Goal: Task Accomplishment & Management: Complete application form

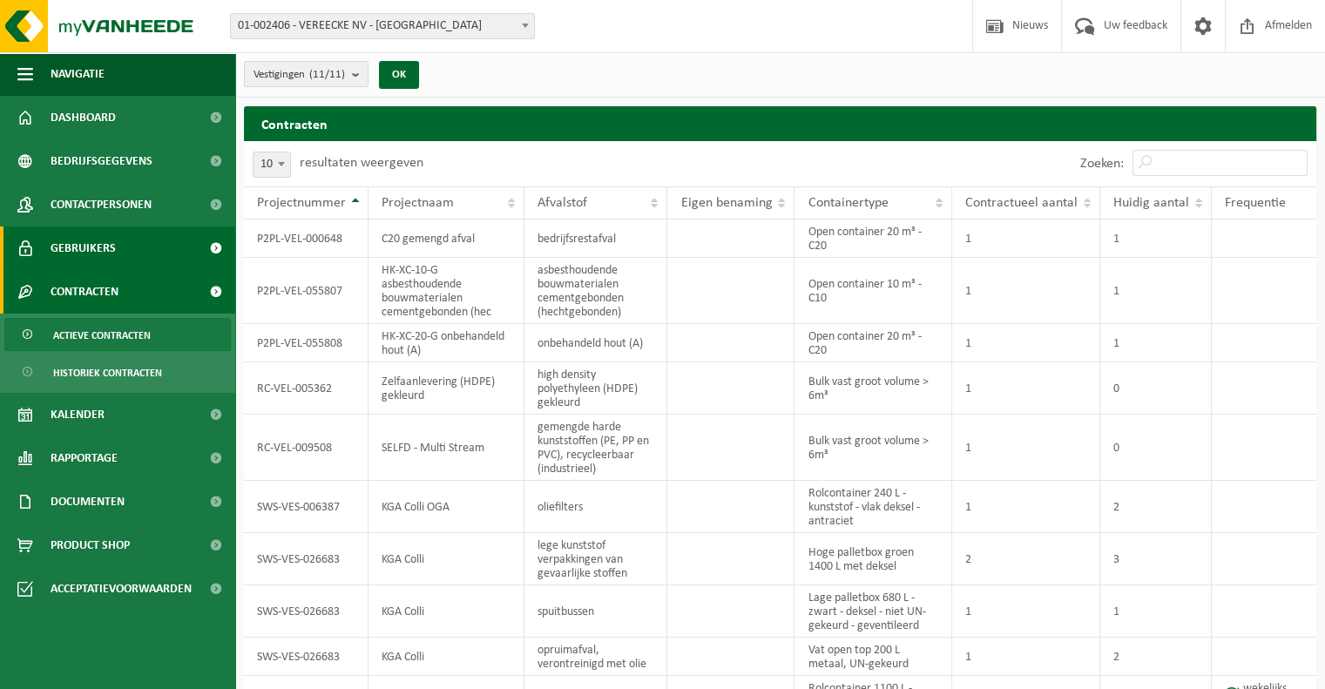
click at [59, 257] on span "Gebruikers" at bounding box center [83, 248] width 65 height 44
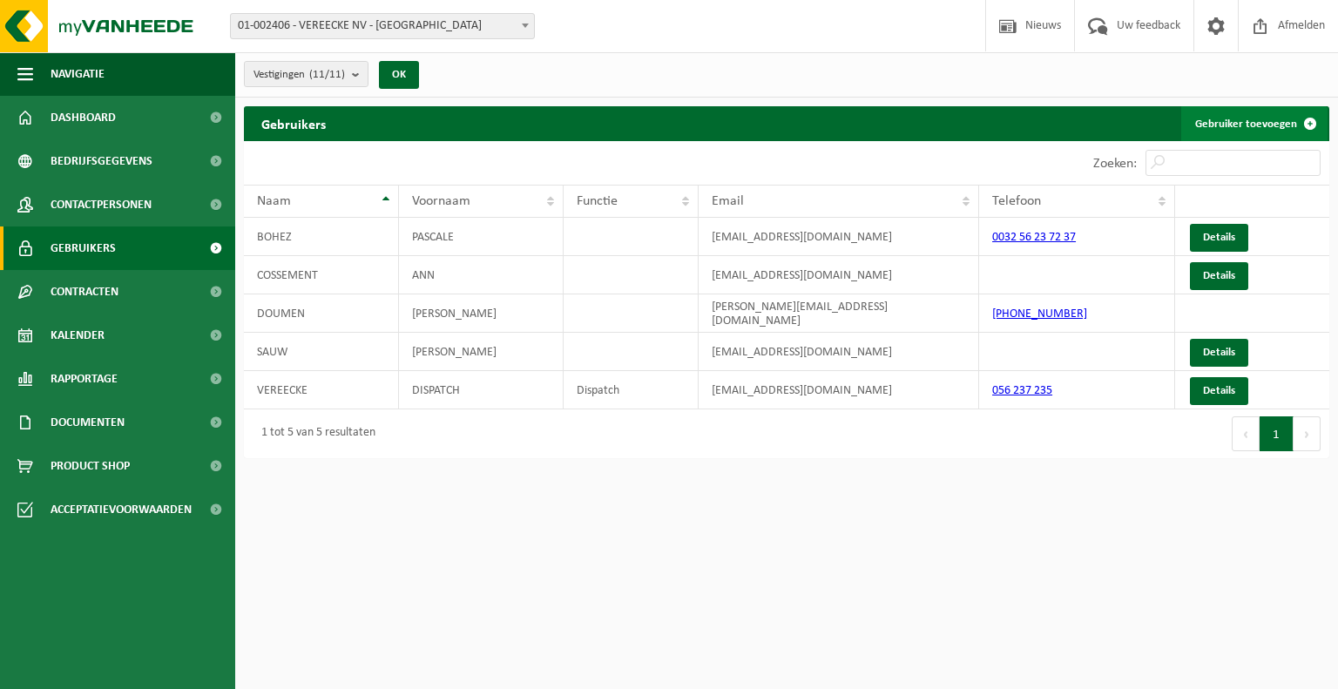
click at [1219, 120] on link "Gebruiker toevoegen" at bounding box center [1254, 123] width 146 height 35
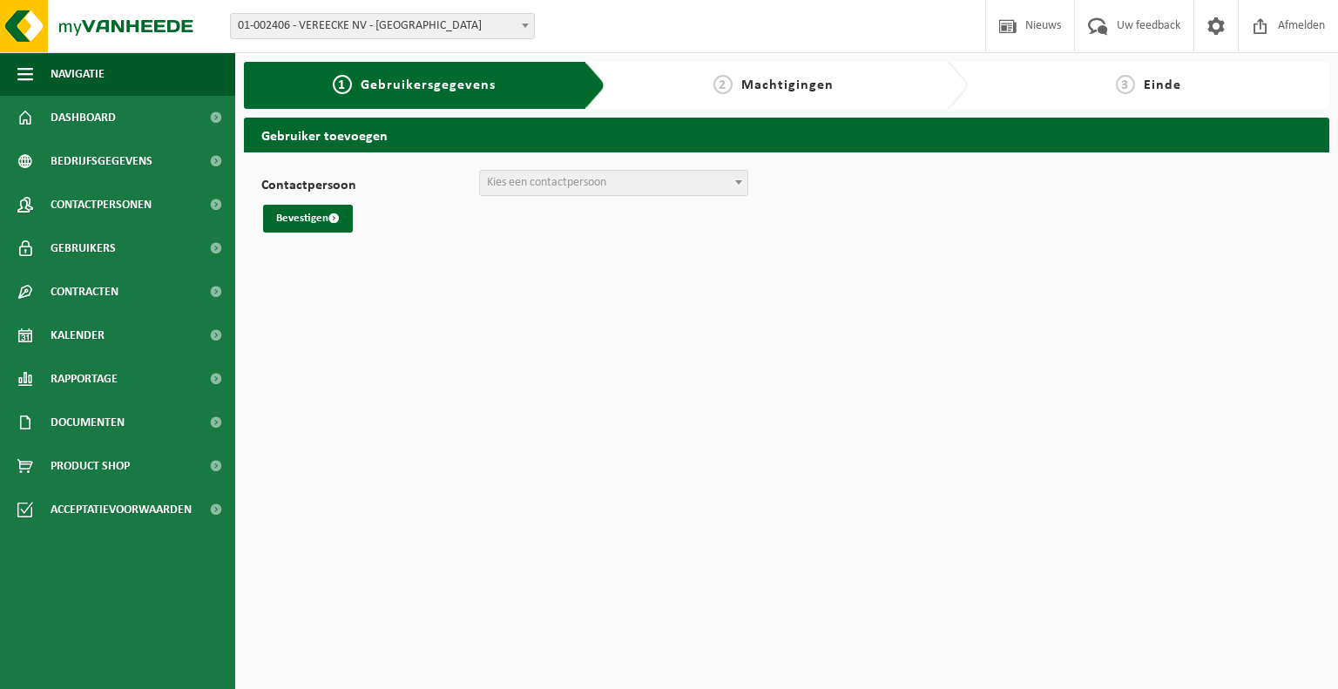
click at [617, 185] on span "Kies een contactpersoon" at bounding box center [613, 183] width 267 height 24
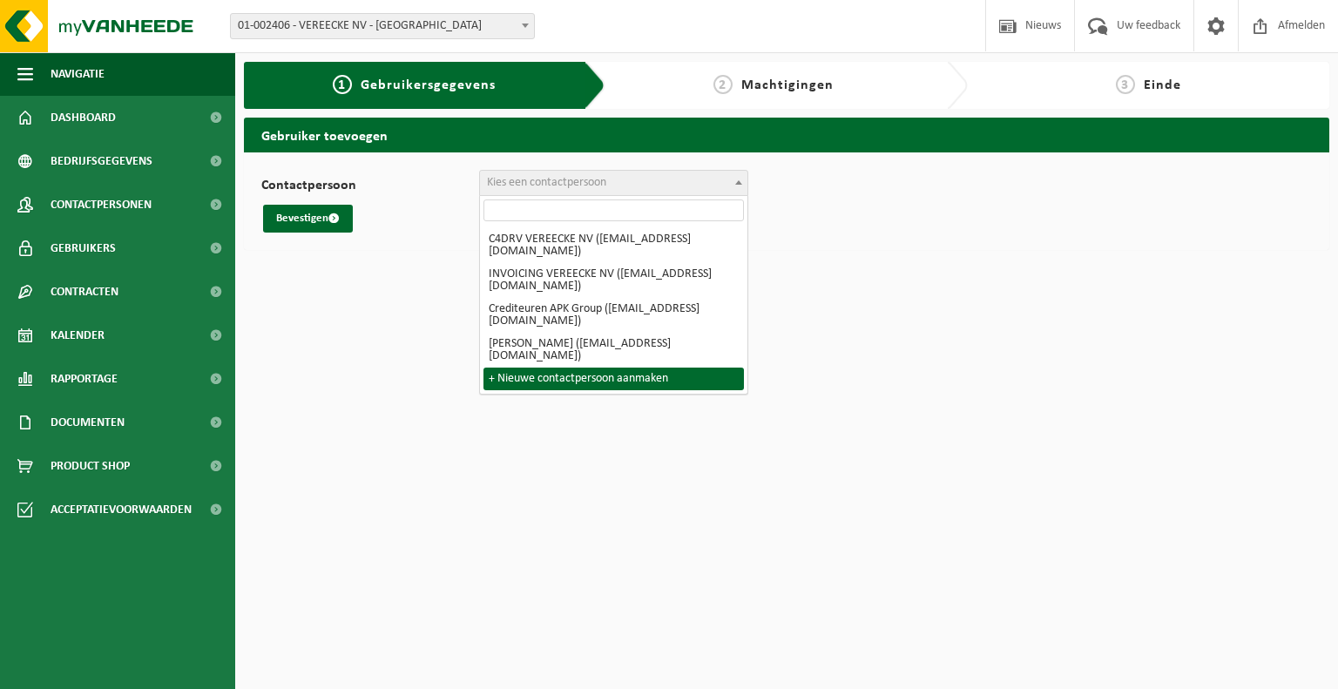
select select "0"
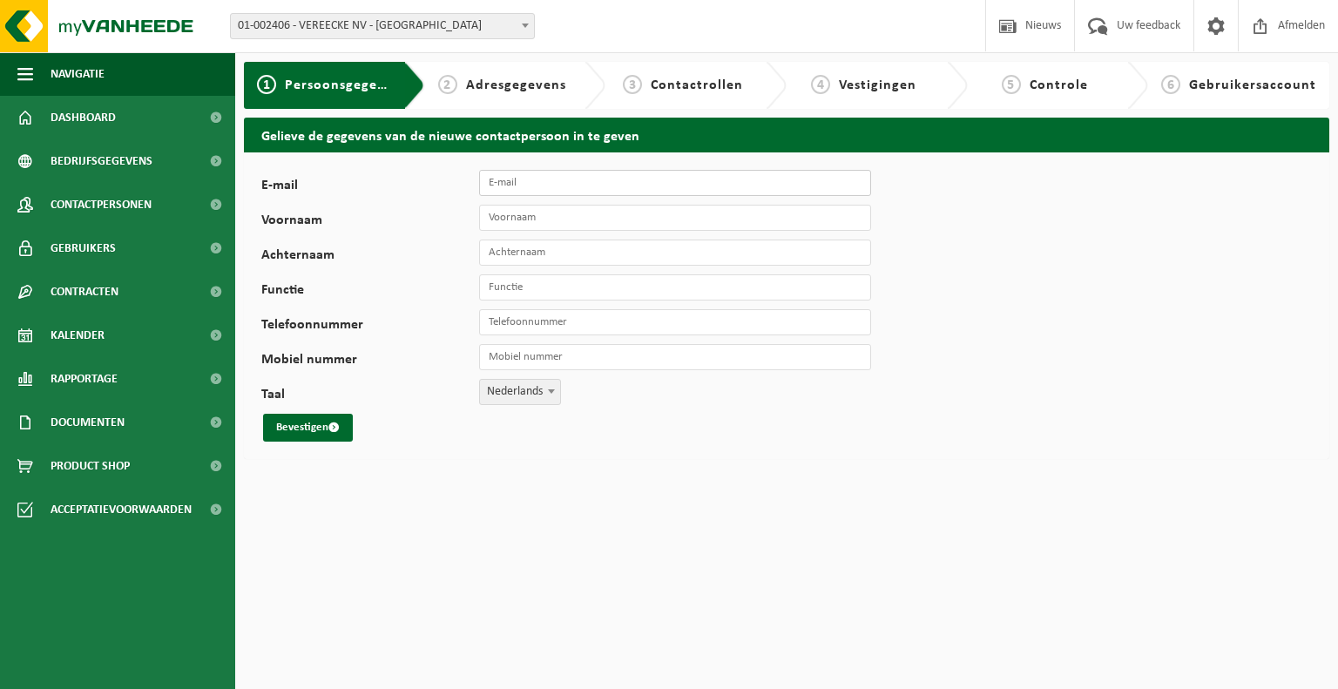
click at [528, 184] on input "E-mail" at bounding box center [675, 183] width 392 height 26
paste input "Mieke Vandebuerie <mieke.vandebuerie@apkgroup.eu>"
click at [561, 181] on input "Mieke Vandebuerie <mieke.vandebuerie@apkgroup.eu>" at bounding box center [675, 183] width 392 height 26
drag, startPoint x: 586, startPoint y: 183, endPoint x: 467, endPoint y: 185, distance: 119.3
click at [467, 185] on div "E-mail Mieke Vandebuerie <mieke.vandebuerie@apkgroup.eu>" at bounding box center [574, 183] width 627 height 26
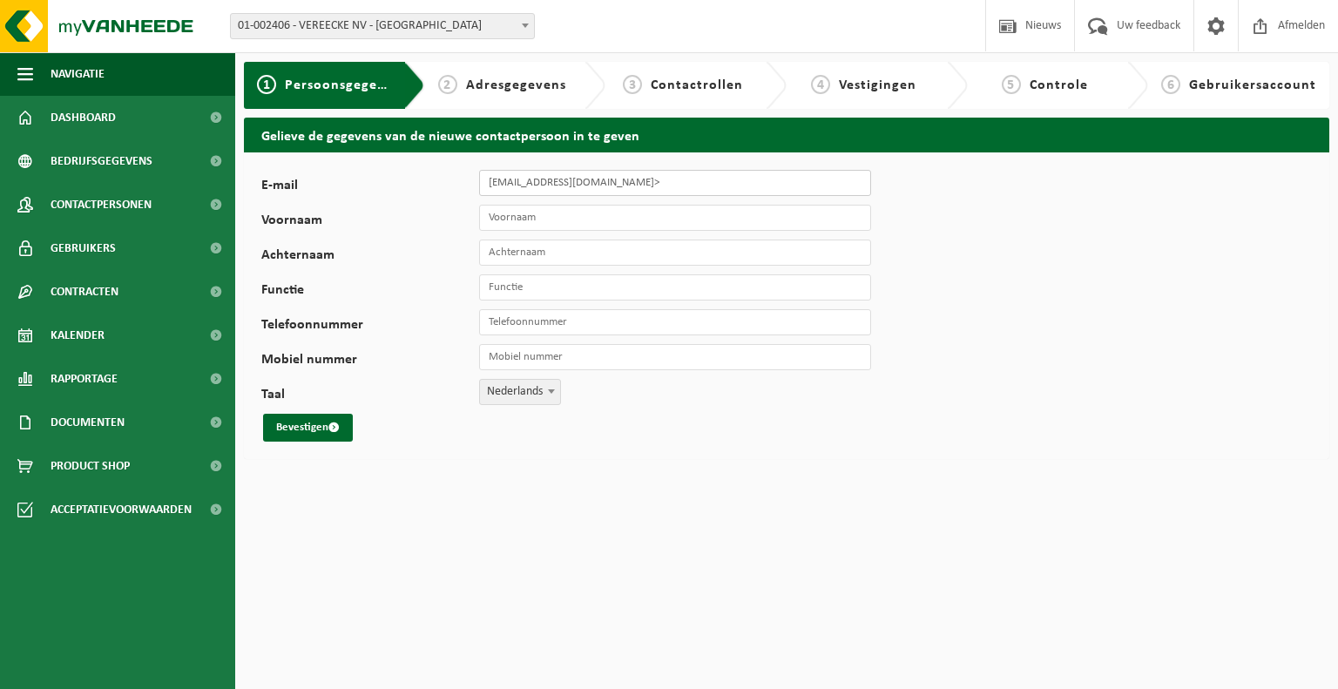
click at [678, 181] on input "mieke.vandebuerie@apkgroup.eu>" at bounding box center [675, 183] width 392 height 26
type input "[EMAIL_ADDRESS][DOMAIN_NAME]"
click at [516, 218] on input "Voornaam" at bounding box center [675, 218] width 392 height 26
type input "Mieke"
click at [526, 251] on input "Achternaam" at bounding box center [675, 252] width 392 height 26
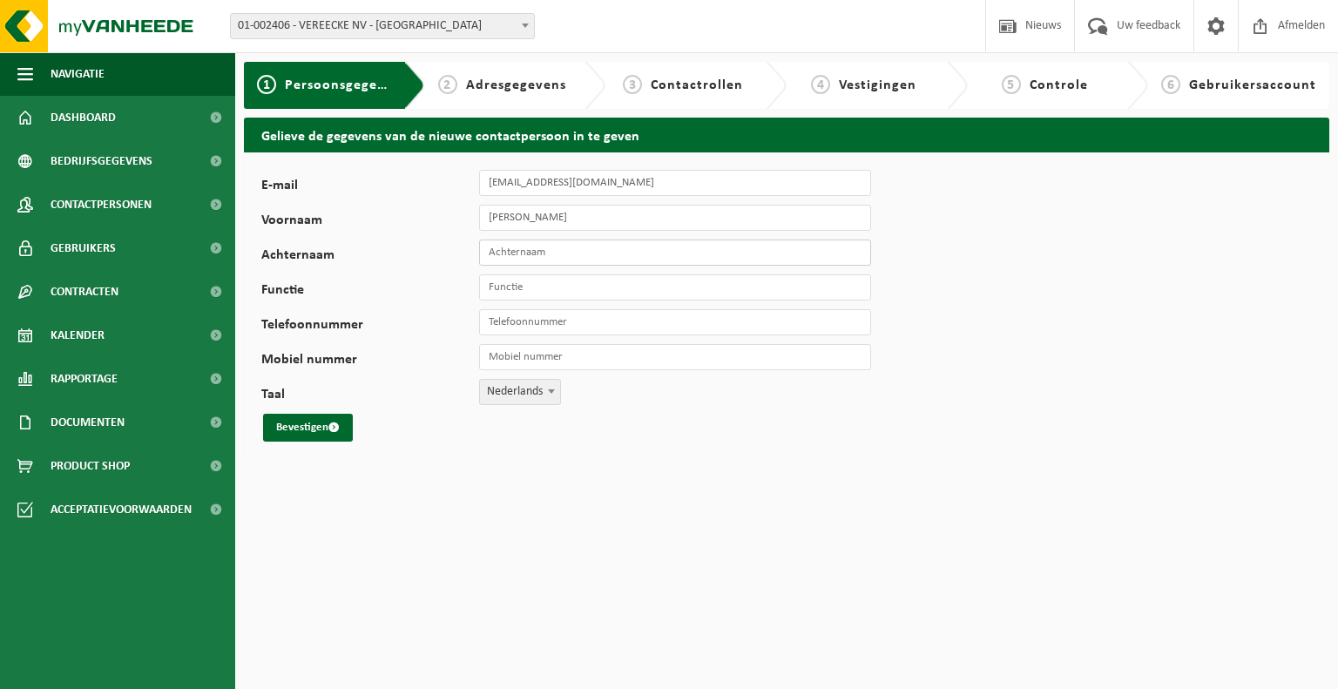
paste input "Mieke Vandebuerie <mieke.vandebuerie@apkgroup.eu>"
drag, startPoint x: 760, startPoint y: 253, endPoint x: 582, endPoint y: 250, distance: 178.6
click at [582, 250] on input "Mieke Vandebuerie <mieke.vandebuerie@apkgroup.eu>" at bounding box center [675, 252] width 392 height 26
drag, startPoint x: 516, startPoint y: 253, endPoint x: 469, endPoint y: 253, distance: 47.9
click at [469, 253] on div "Achternaam Mieke Vandebuerie" at bounding box center [574, 252] width 627 height 26
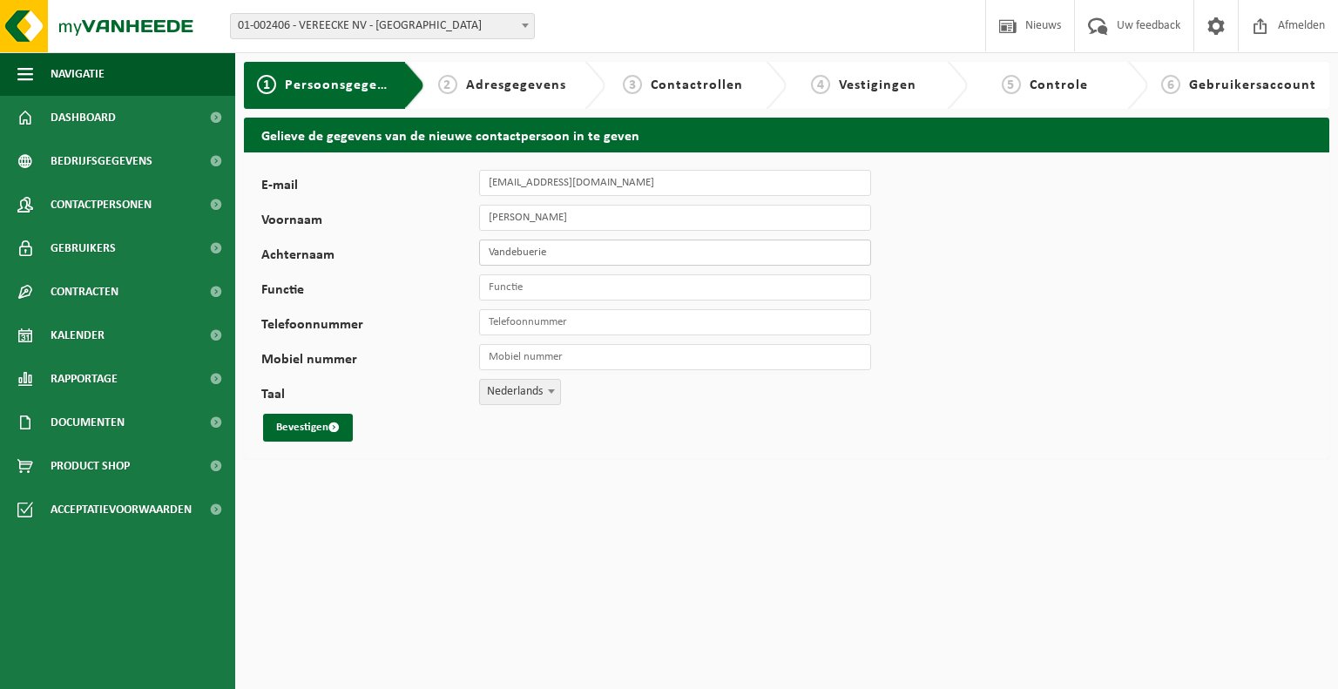
type input "Vandebuerie"
click at [516, 289] on input "Functie" at bounding box center [675, 287] width 392 height 26
click at [565, 287] on input "Functie" at bounding box center [675, 287] width 392 height 26
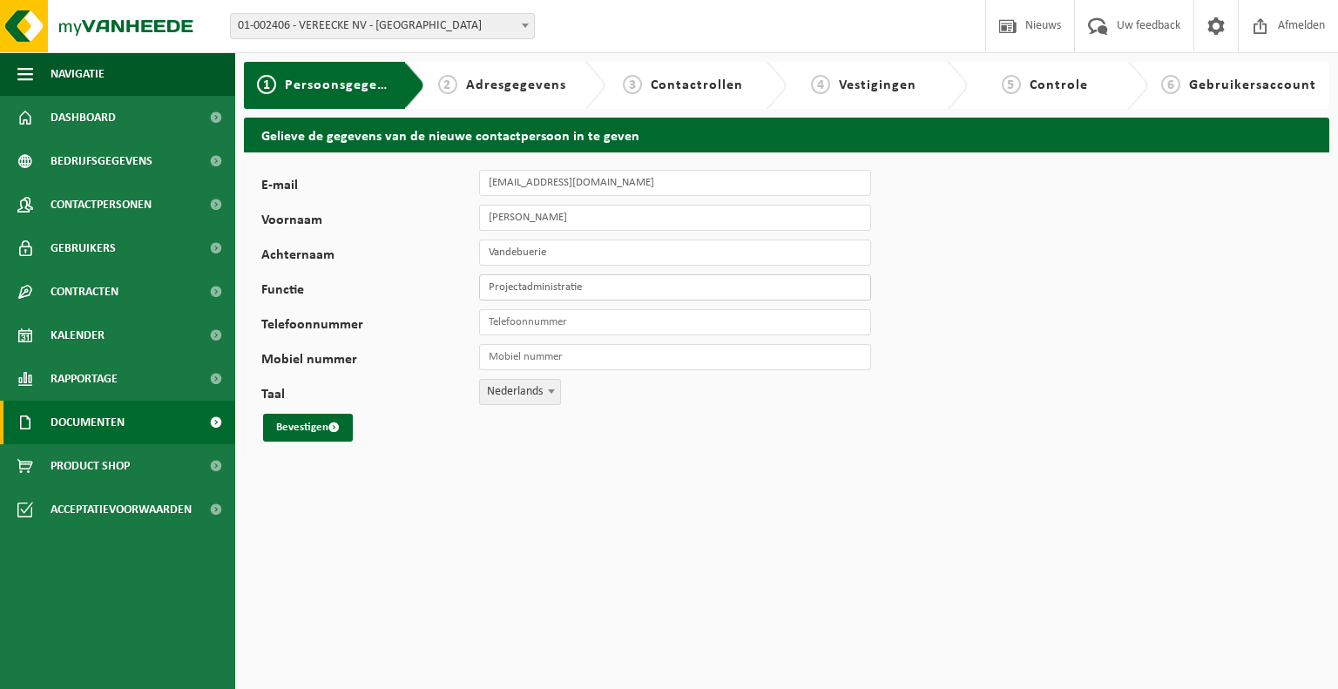
type input "Projectadministratie"
click at [533, 314] on input "Telefoonnummer" at bounding box center [675, 322] width 392 height 26
paste input "[PHONE_NUMBER]"
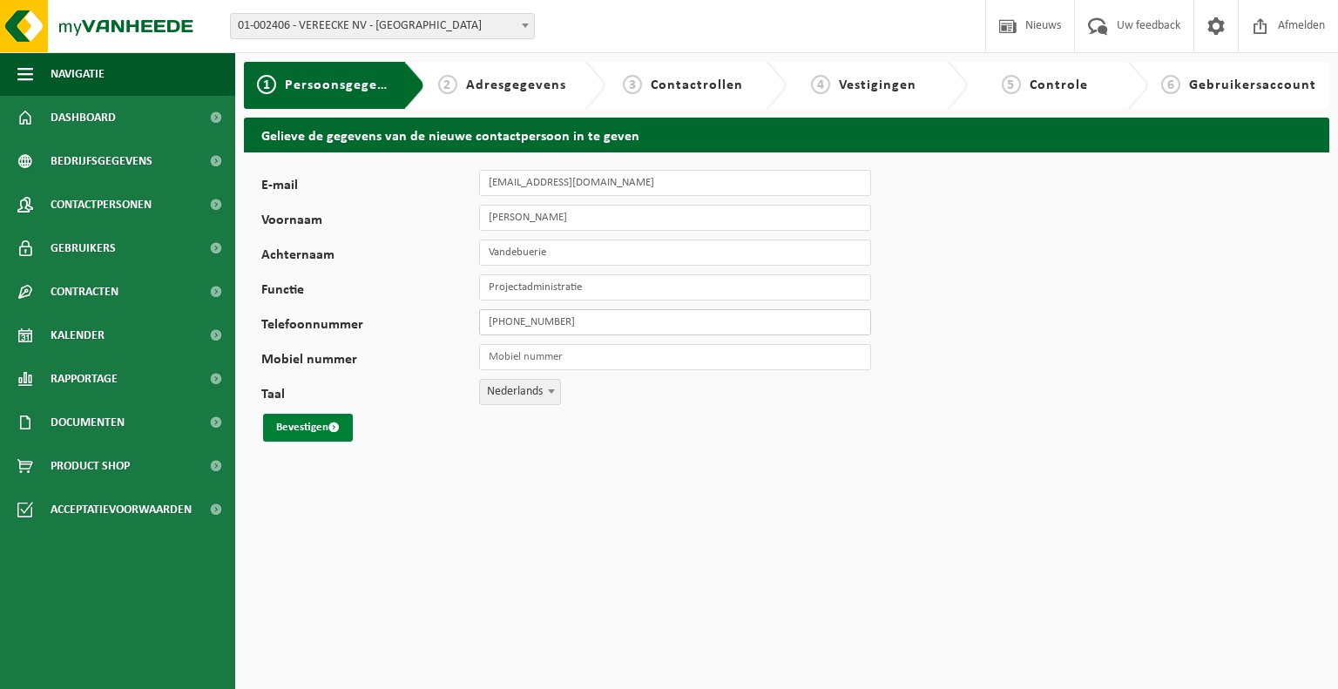
type input "[PHONE_NUMBER]"
click at [320, 428] on button "Bevestigen" at bounding box center [308, 428] width 90 height 28
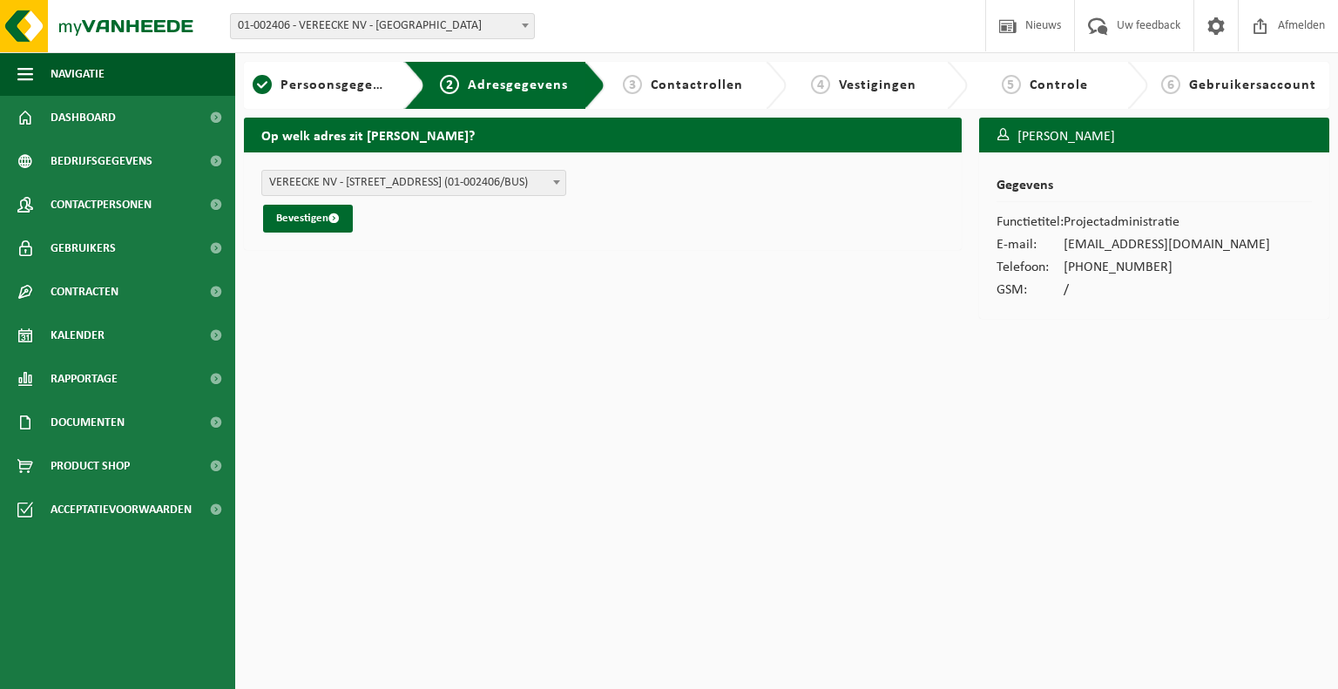
click at [555, 183] on b at bounding box center [556, 182] width 7 height 4
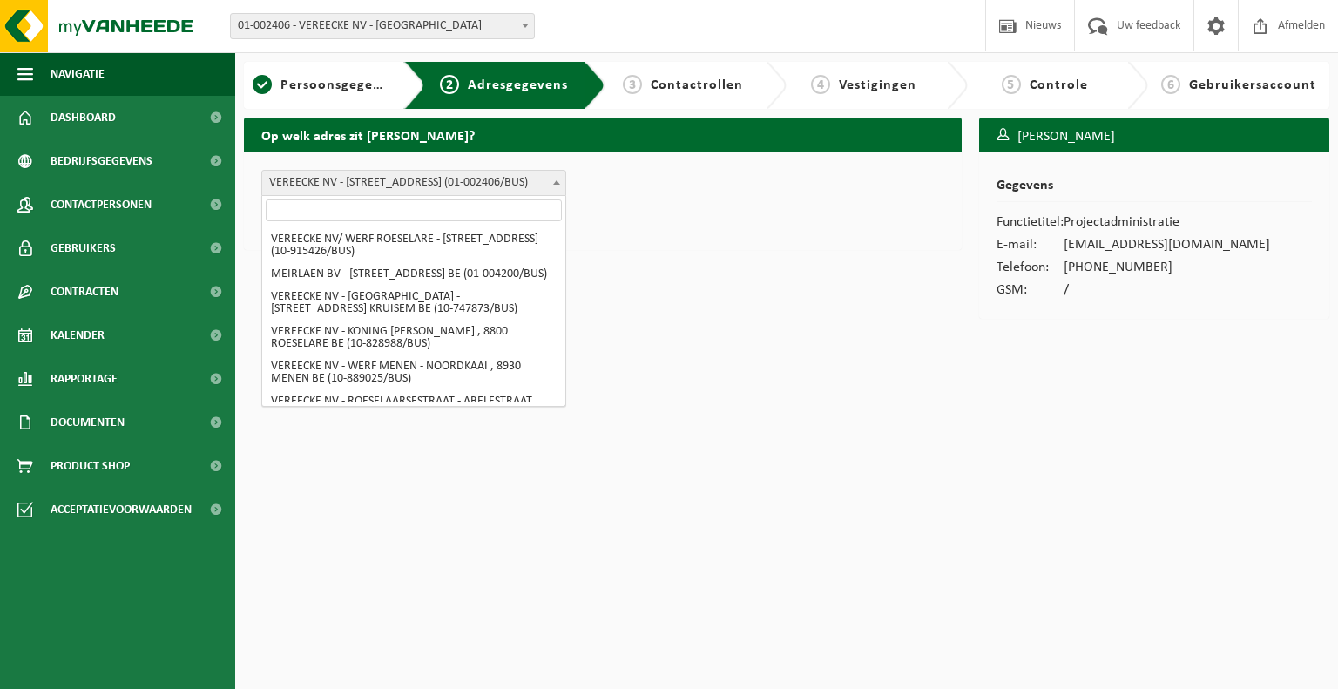
scroll to position [174, 0]
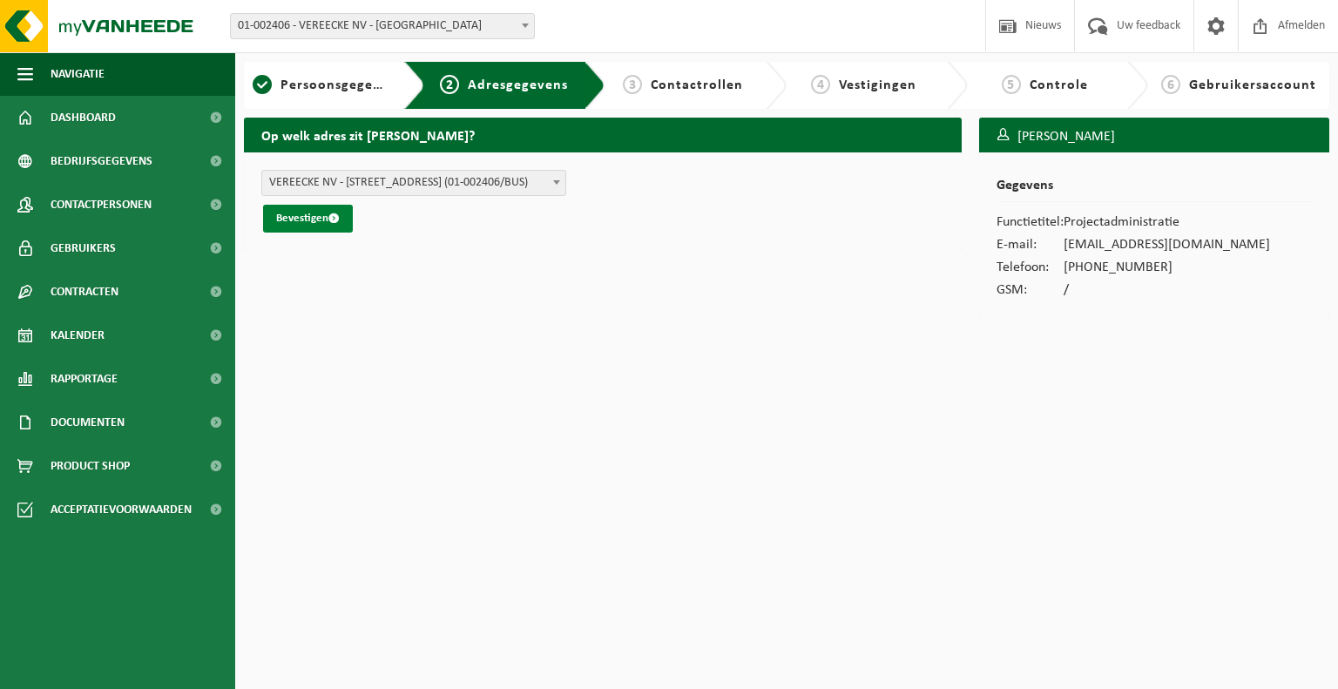
click at [293, 217] on button "Bevestigen" at bounding box center [308, 219] width 90 height 28
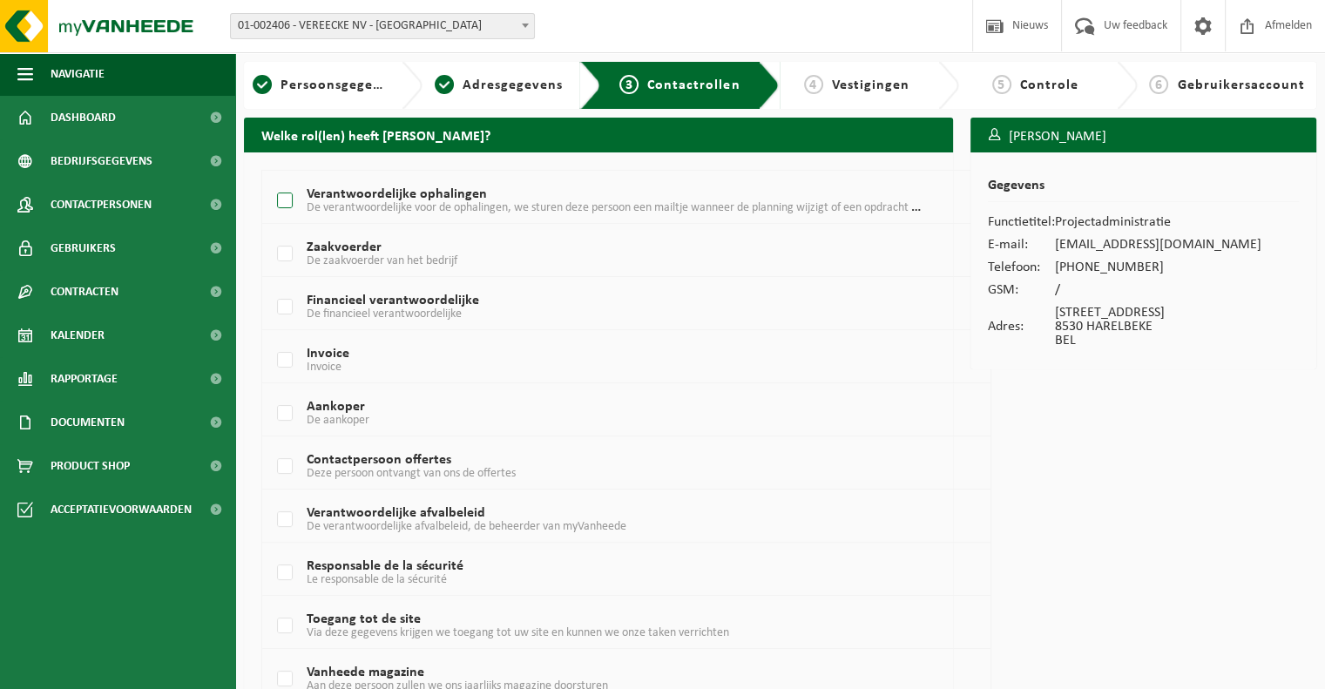
click at [284, 198] on label "Verantwoordelijke ophalingen De verantwoordelijke voor de ophalingen, we sturen…" at bounding box center [596, 201] width 647 height 26
click at [271, 179] on input "Verantwoordelijke ophalingen De verantwoordelijke voor de ophalingen, we sturen…" at bounding box center [270, 179] width 1 height 1
checkbox input "true"
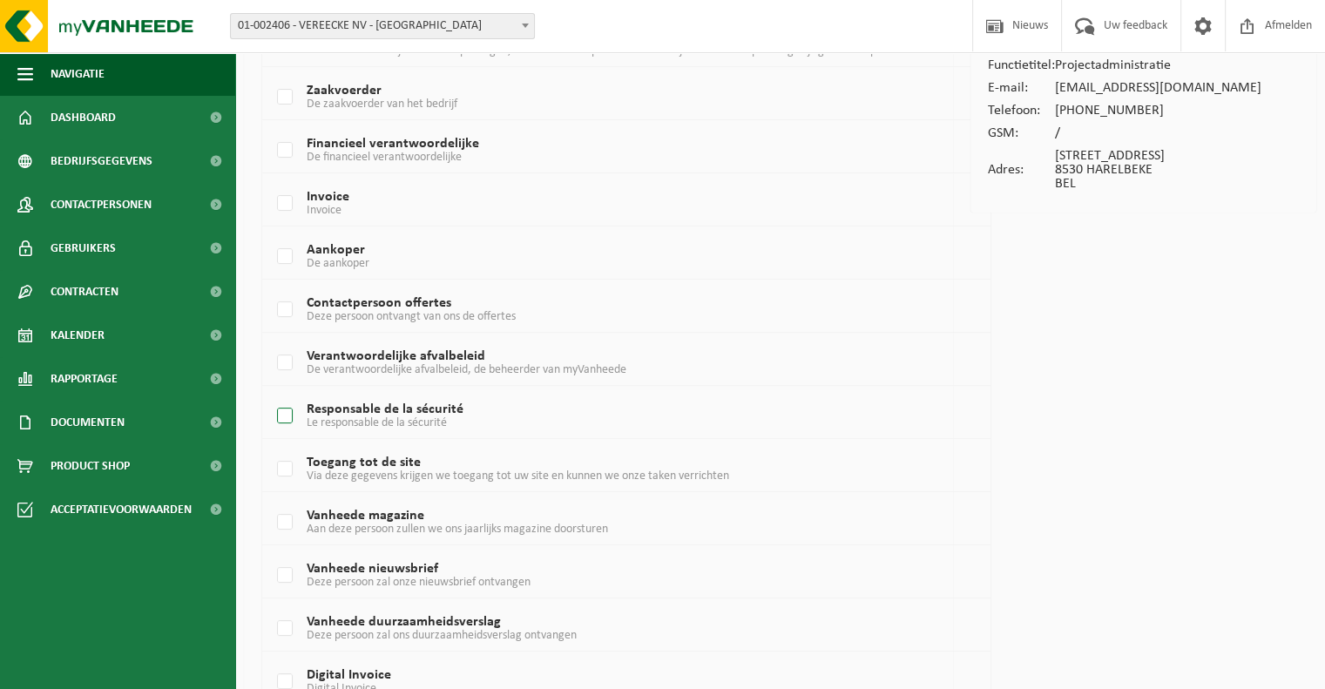
scroll to position [174, 0]
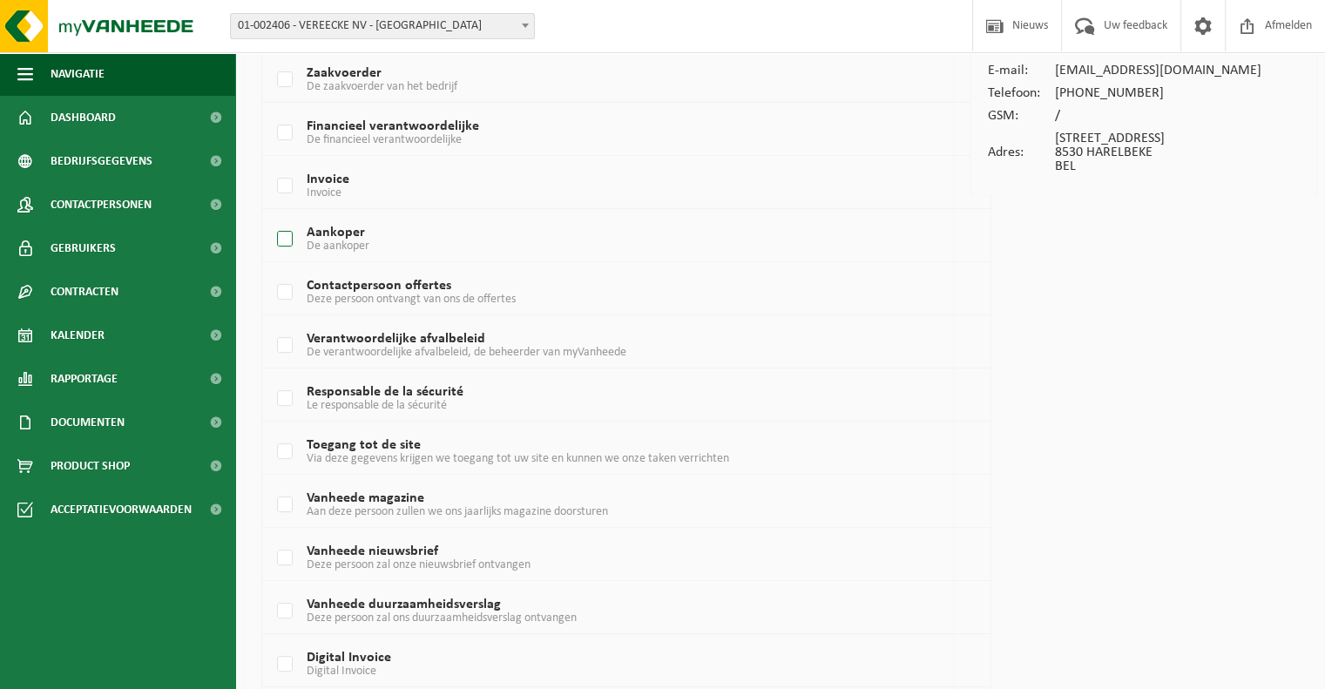
click at [286, 233] on label "Aankoper De aankoper" at bounding box center [596, 239] width 647 height 26
click at [271, 218] on input "Aankoper De aankoper" at bounding box center [270, 217] width 1 height 1
checkbox input "true"
click at [282, 295] on label "Contactpersoon offertes Deze persoon ontvangt van ons de offertes" at bounding box center [596, 293] width 647 height 26
click at [271, 271] on input "Contactpersoon offertes Deze persoon ontvangt van ons de offertes" at bounding box center [270, 270] width 1 height 1
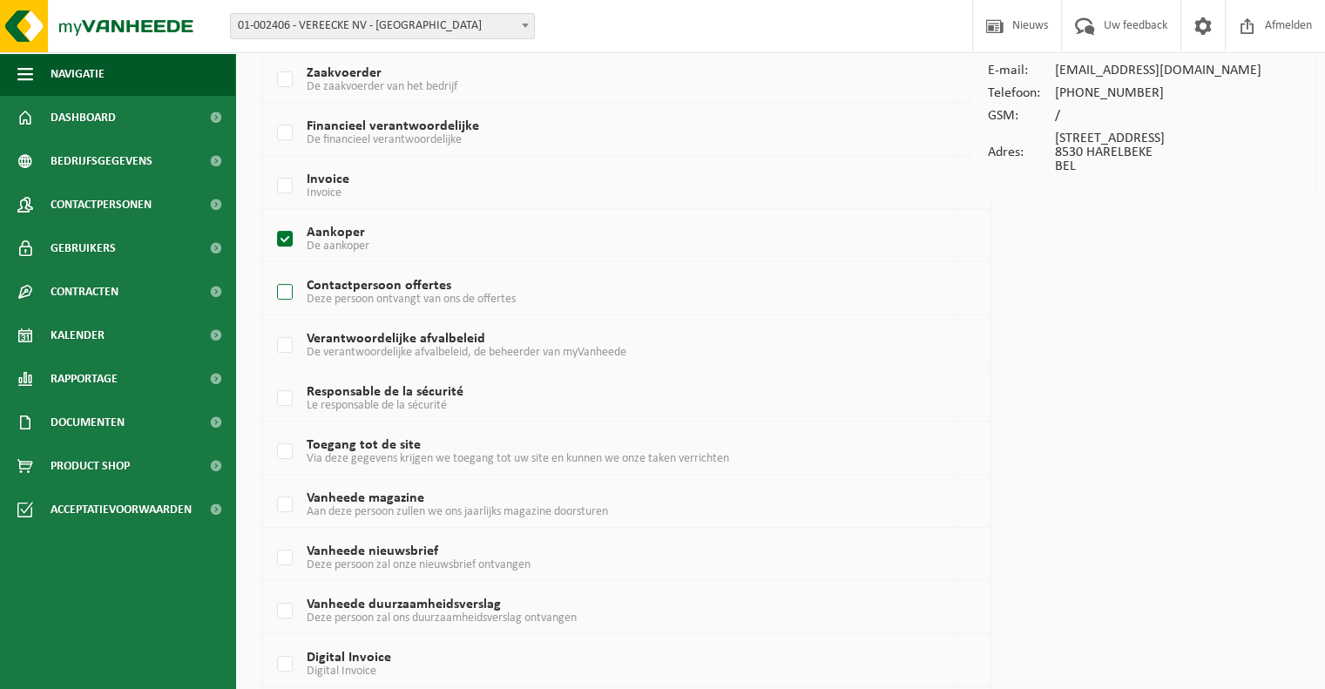
checkbox input "true"
click at [284, 342] on label "Verantwoordelijke afvalbeleid De verantwoordelijke afvalbeleid, de beheerder va…" at bounding box center [596, 346] width 647 height 26
click at [271, 324] on input "Verantwoordelijke afvalbeleid De verantwoordelijke afvalbeleid, de beheerder va…" at bounding box center [270, 323] width 1 height 1
checkbox input "true"
click at [287, 451] on label "Toegang tot de site Via deze gegevens krijgen we toegang tot uw site en kunnen …" at bounding box center [596, 452] width 647 height 26
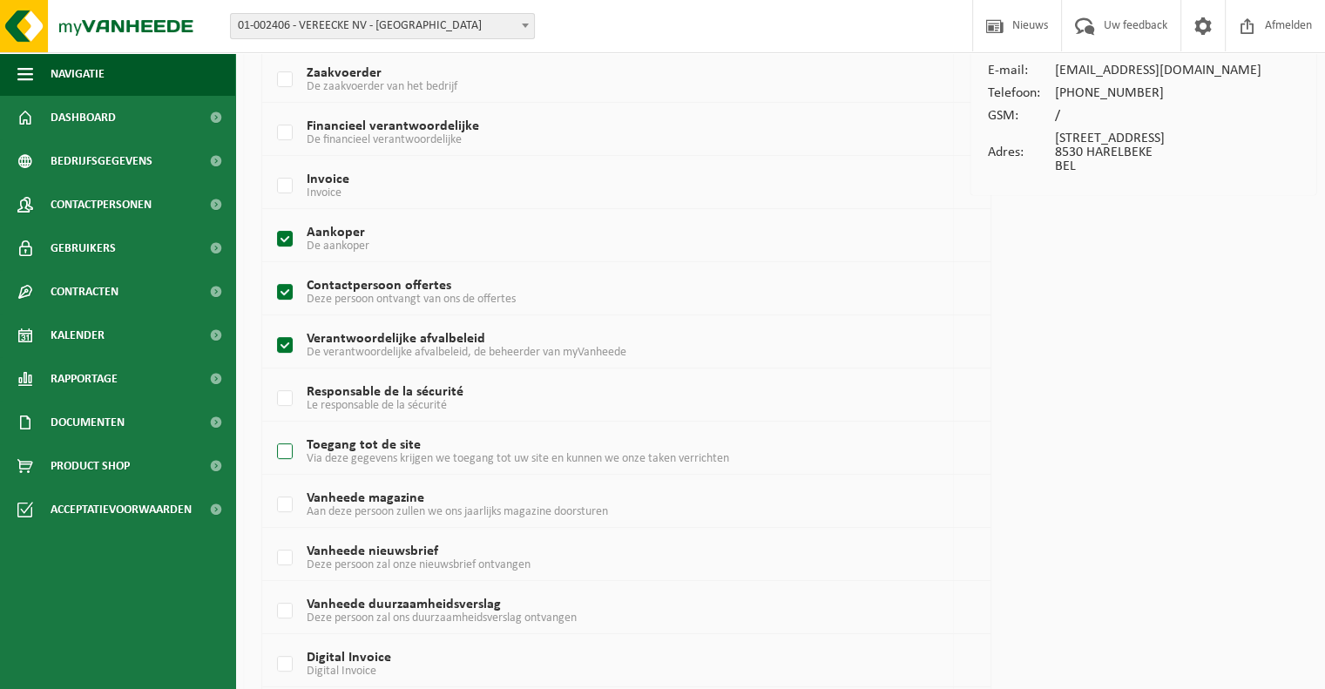
click at [271, 430] on input "Toegang tot de site Via deze gegevens krijgen we toegang tot uw site en kunnen …" at bounding box center [270, 429] width 1 height 1
checkbox input "true"
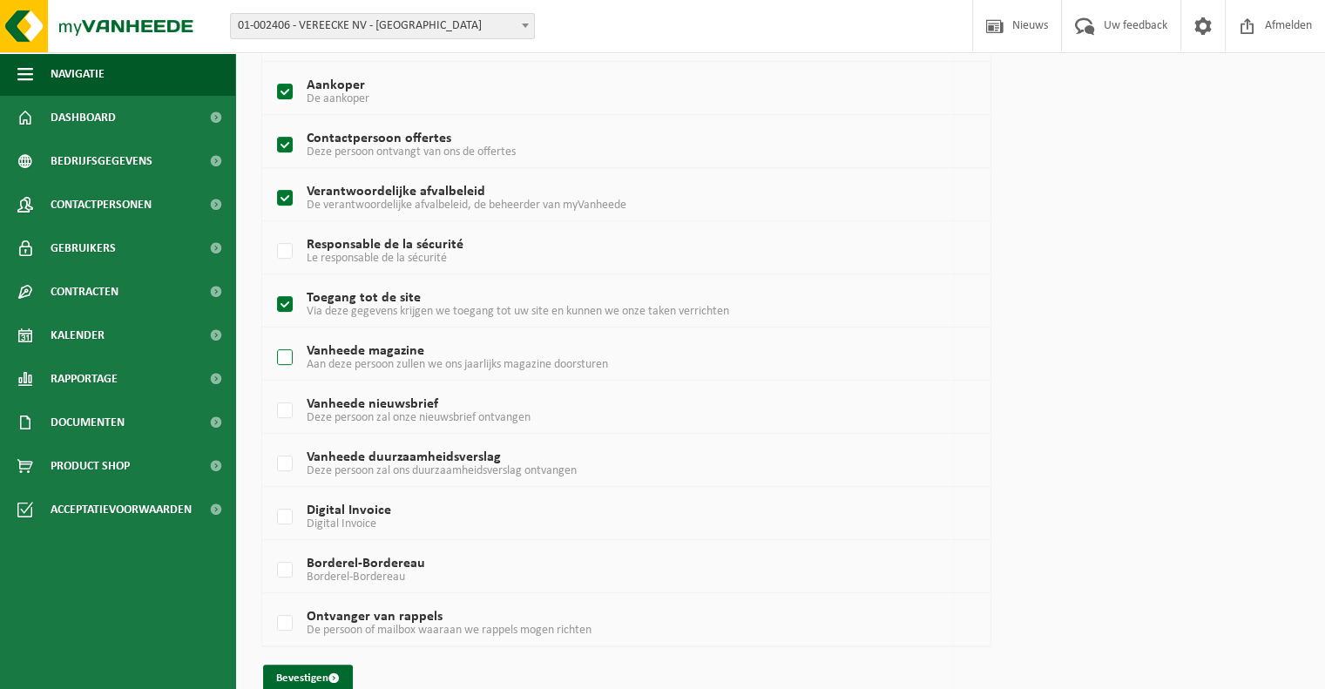
scroll to position [347, 0]
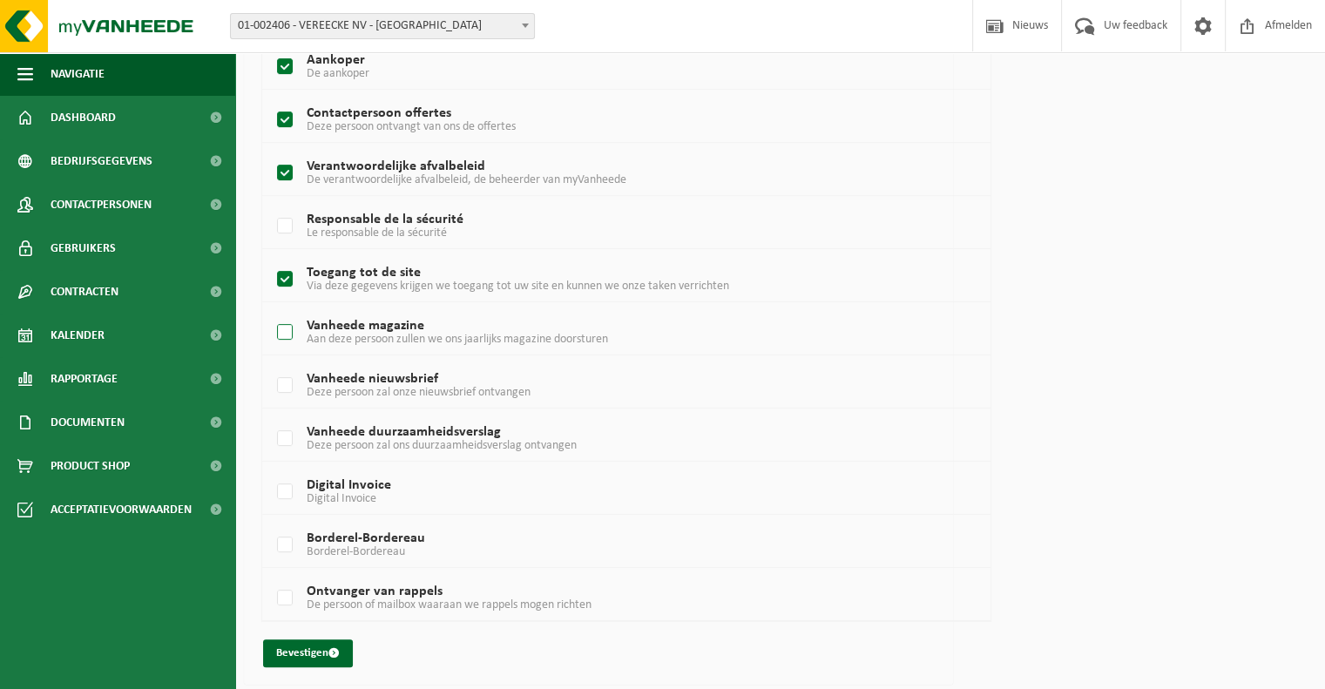
click at [283, 327] on label "Vanheede magazine Aan deze persoon zullen we ons jaarlijks magazine doorsturen" at bounding box center [596, 333] width 647 height 26
click at [271, 311] on input "Vanheede magazine Aan deze persoon zullen we ons jaarlijks magazine doorsturen" at bounding box center [270, 310] width 1 height 1
checkbox input "true"
click at [289, 379] on label "Vanheede nieuwsbrief Deze persoon zal onze nieuwsbrief ontvangen" at bounding box center [596, 386] width 647 height 26
click at [271, 364] on input "Vanheede nieuwsbrief Deze persoon zal onze nieuwsbrief ontvangen" at bounding box center [270, 363] width 1 height 1
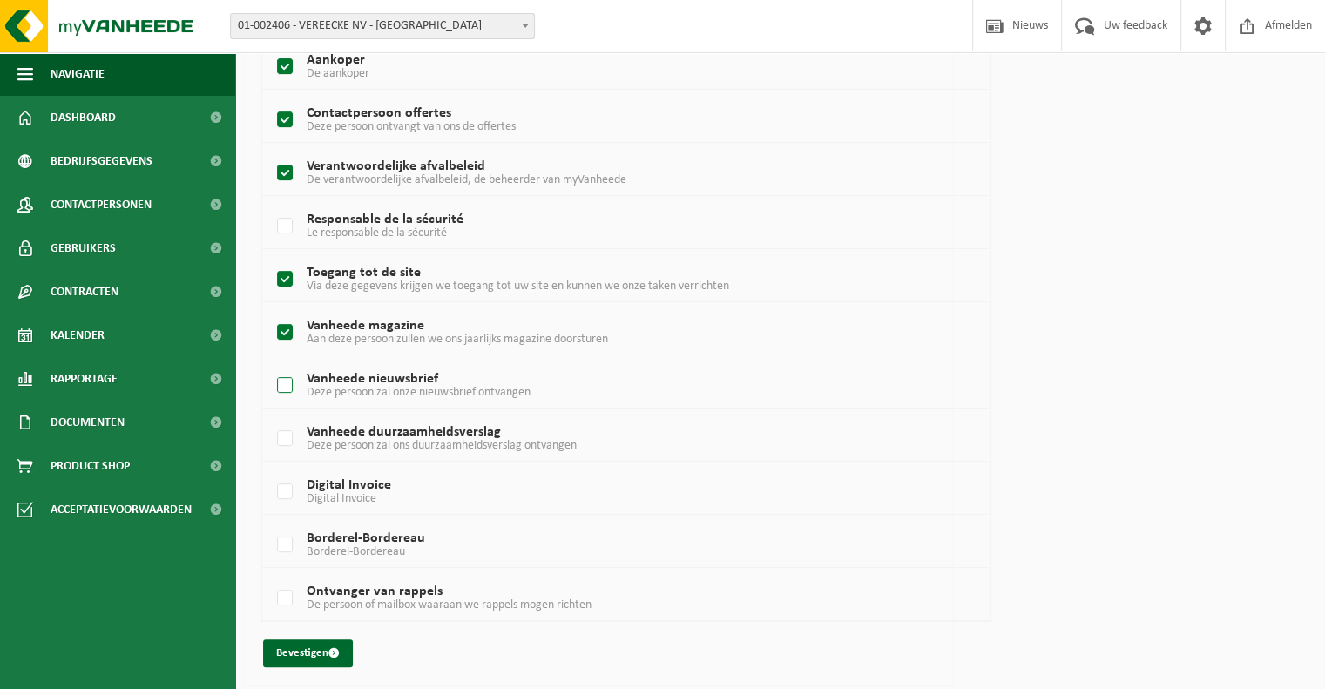
checkbox input "true"
click at [333, 649] on span "submit" at bounding box center [333, 652] width 11 height 11
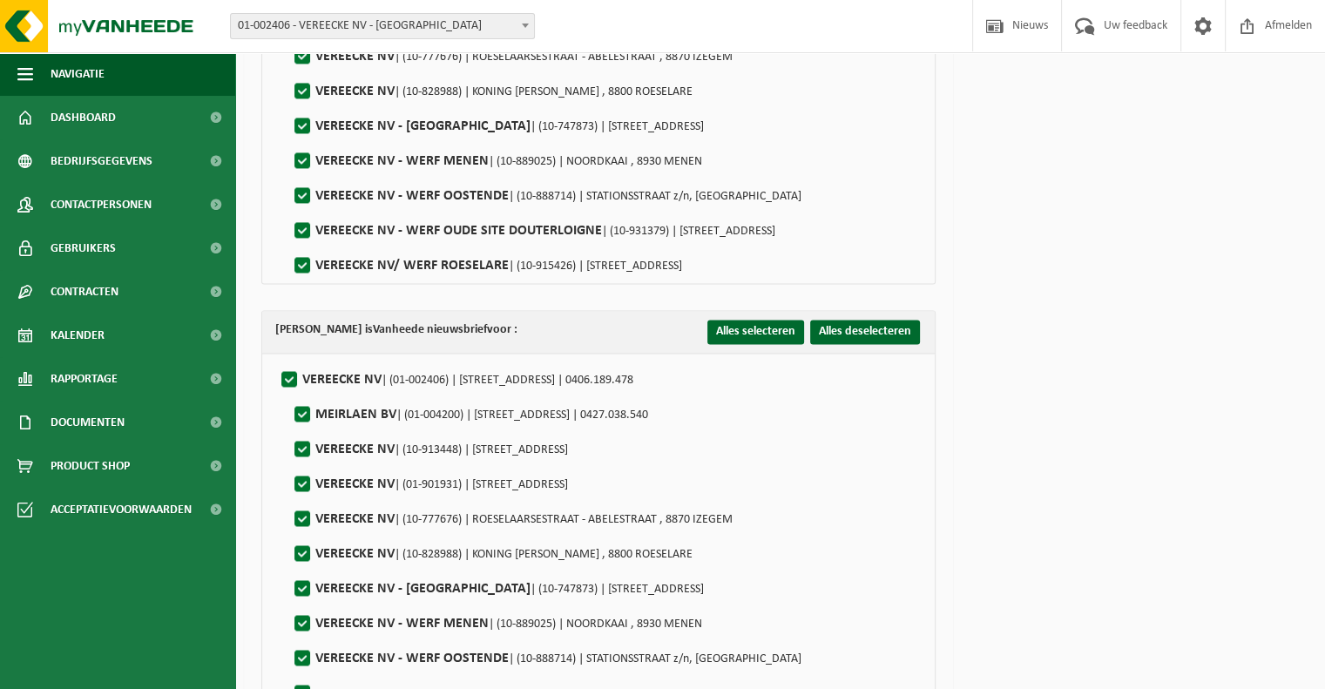
scroll to position [2765, 0]
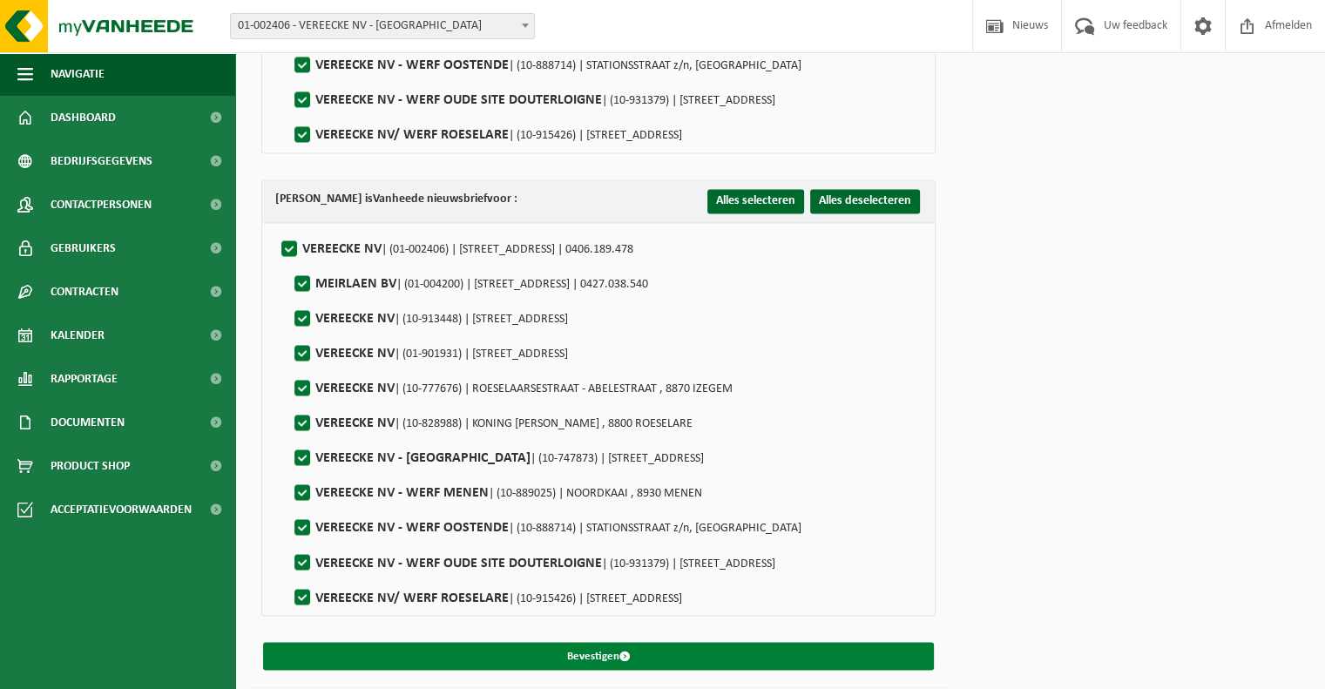
click at [684, 654] on button "Bevestigen" at bounding box center [598, 656] width 671 height 28
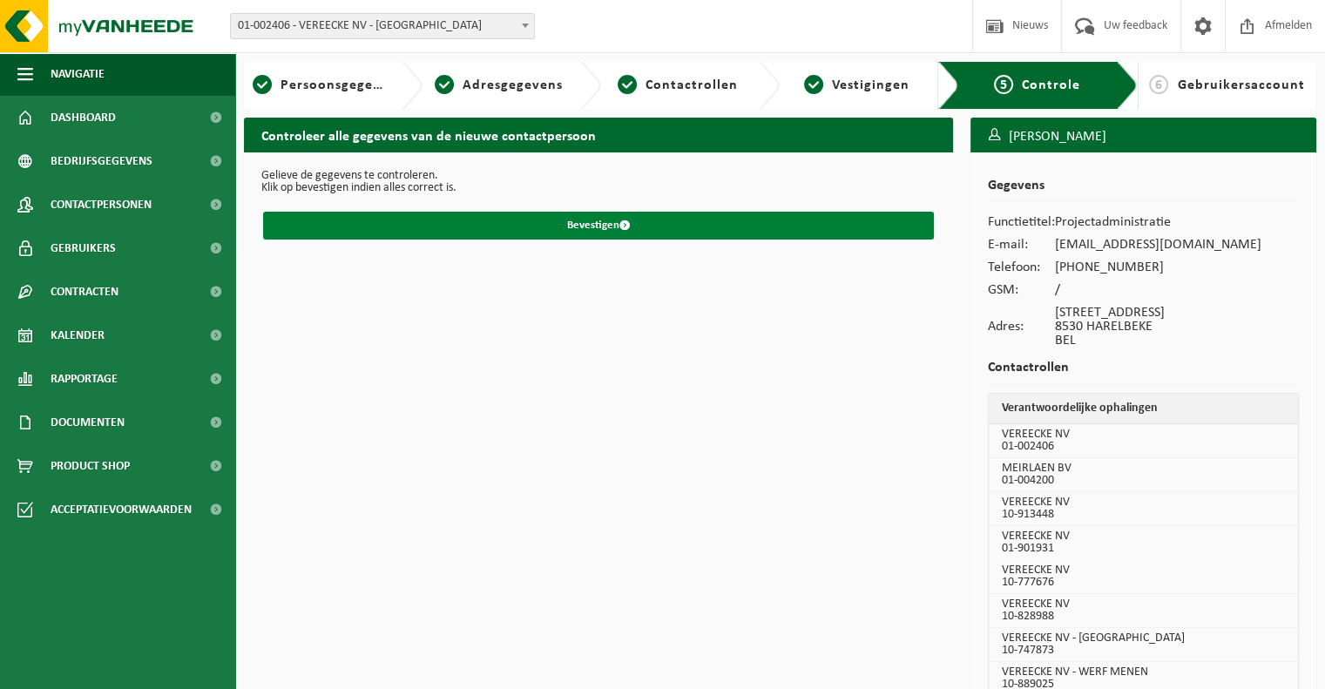
click at [606, 234] on button "Bevestigen" at bounding box center [598, 226] width 671 height 28
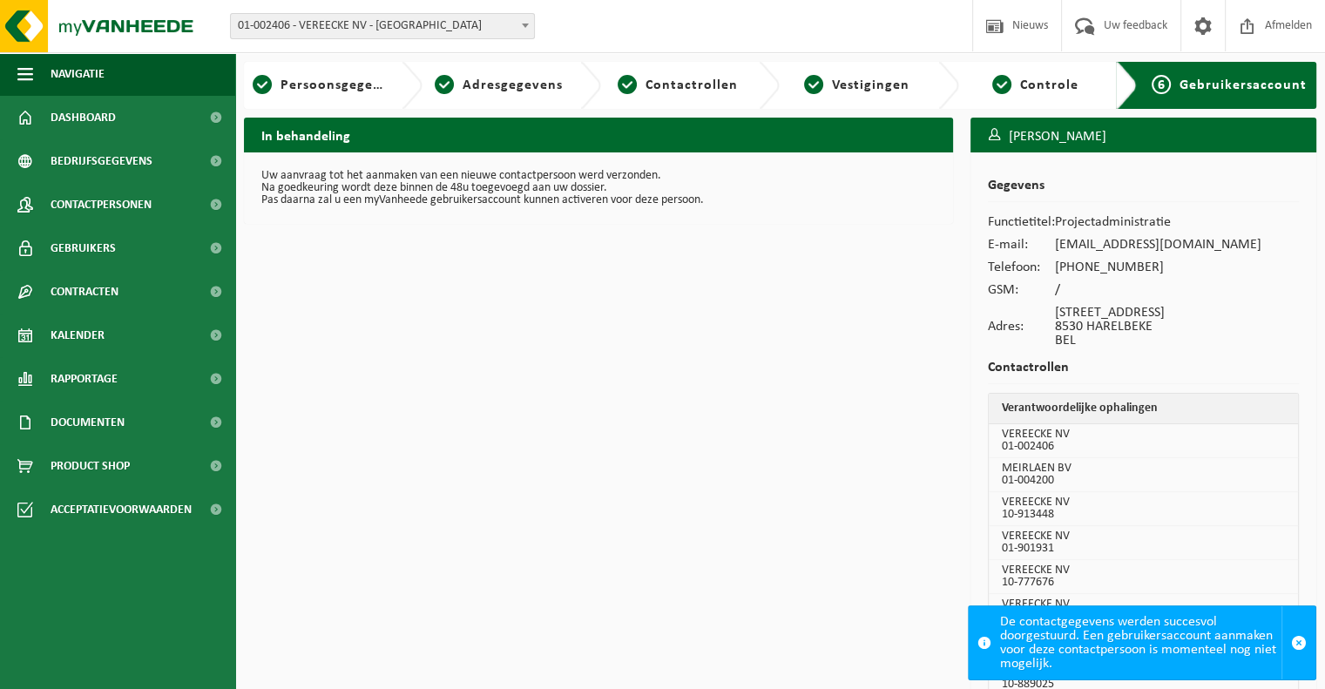
click at [1245, 93] on div "6 Gebruikersaccount" at bounding box center [1228, 85] width 157 height 21
click at [1301, 644] on span "button" at bounding box center [1299, 643] width 16 height 16
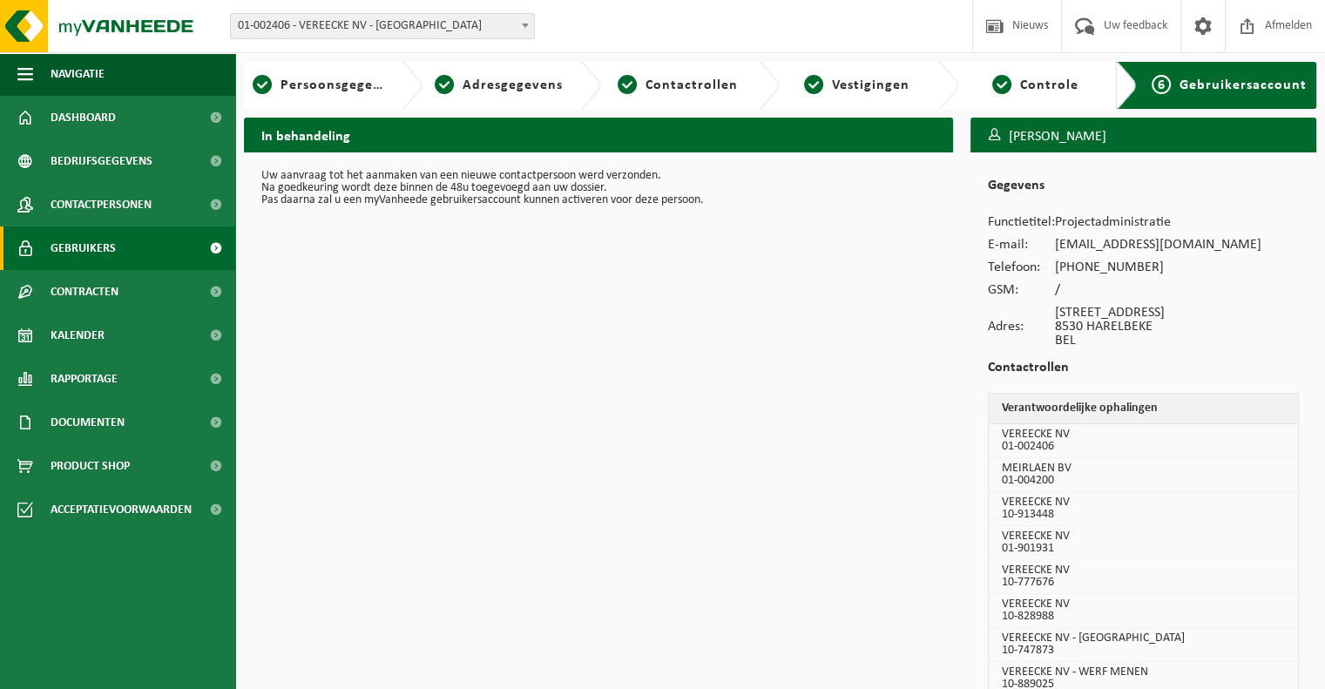
click at [89, 252] on span "Gebruikers" at bounding box center [83, 248] width 65 height 44
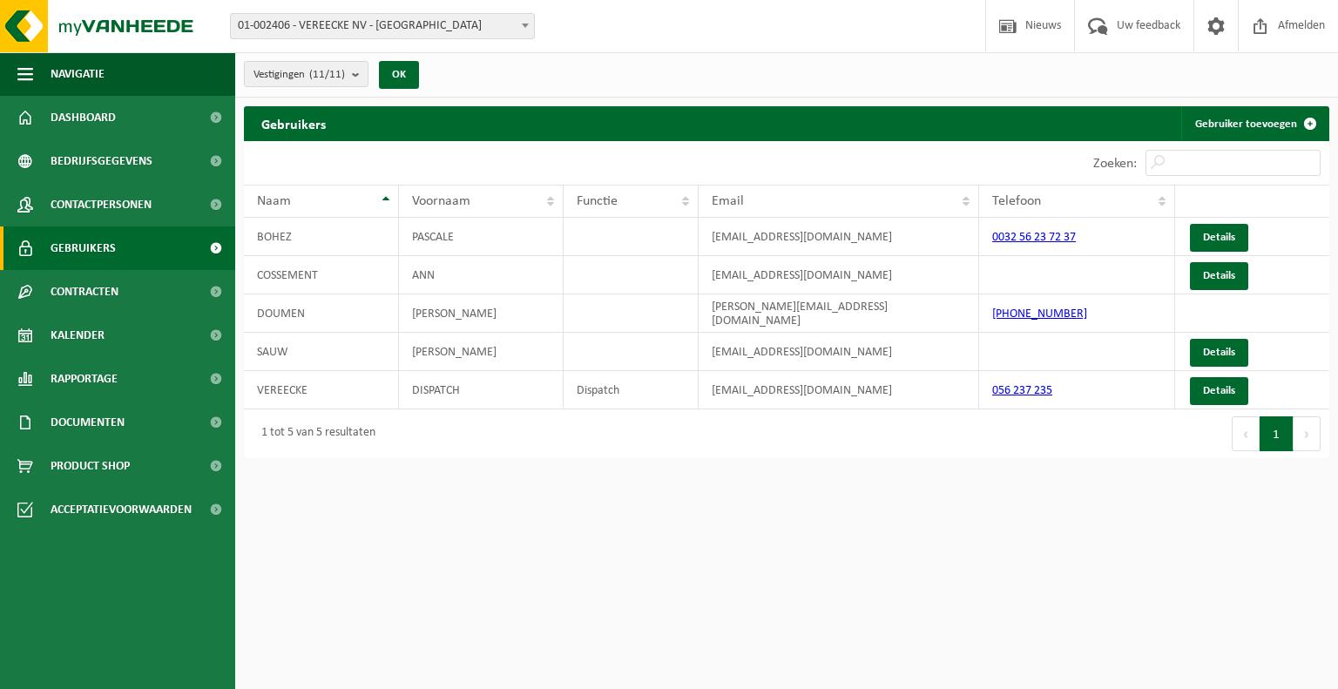
click at [527, 30] on span at bounding box center [524, 25] width 17 height 23
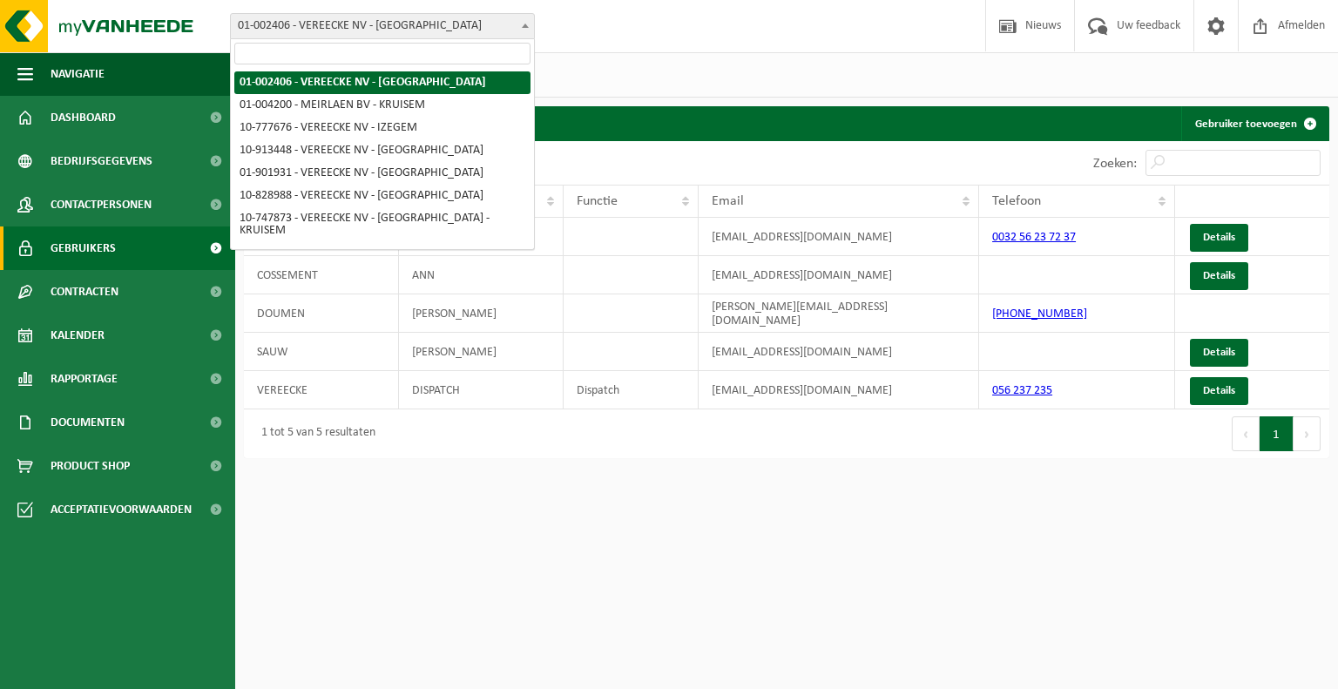
click at [503, 474] on html "Vestiging: 01-002406 - VEREECKE NV - HARELBEKE 01-004200 - MEIRLAEN BV - KRUISE…" at bounding box center [669, 344] width 1338 height 689
click at [374, 578] on html "Vestiging: 01-002406 - VEREECKE NV - HARELBEKE 01-004200 - MEIRLAEN BV - KRUISE…" at bounding box center [669, 344] width 1338 height 689
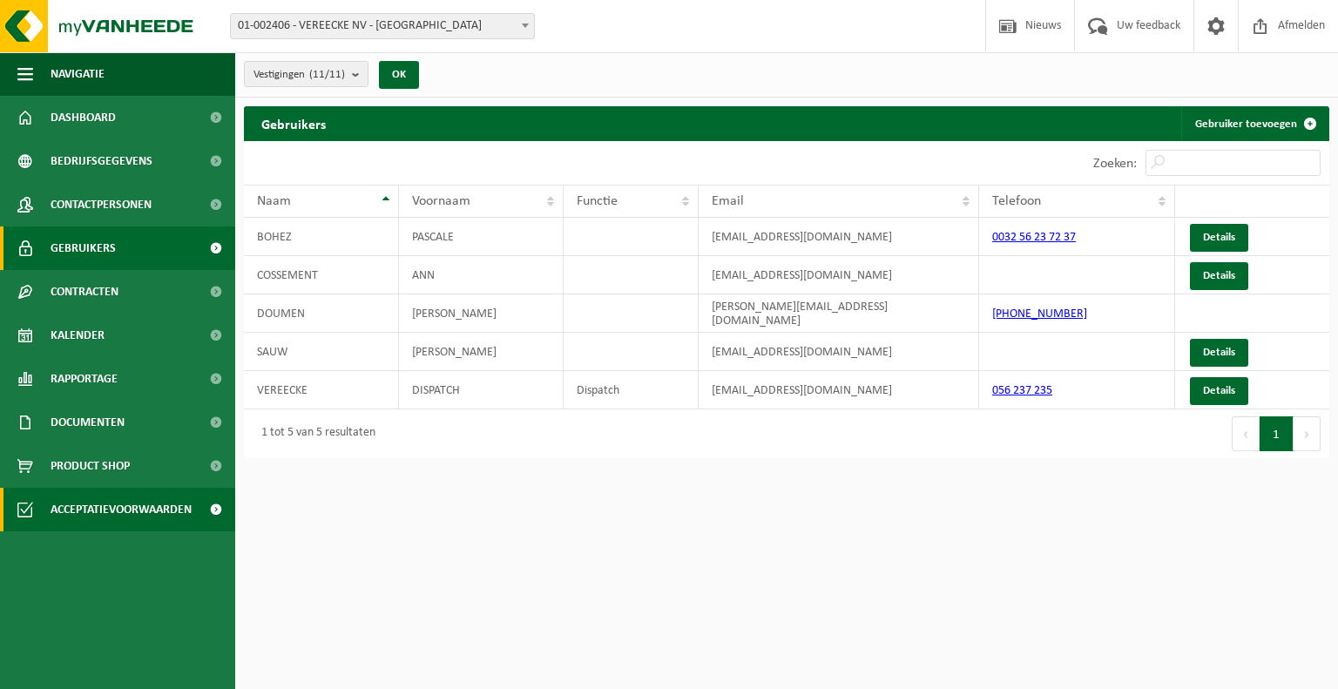
click at [129, 510] on span "Acceptatievoorwaarden" at bounding box center [121, 510] width 141 height 44
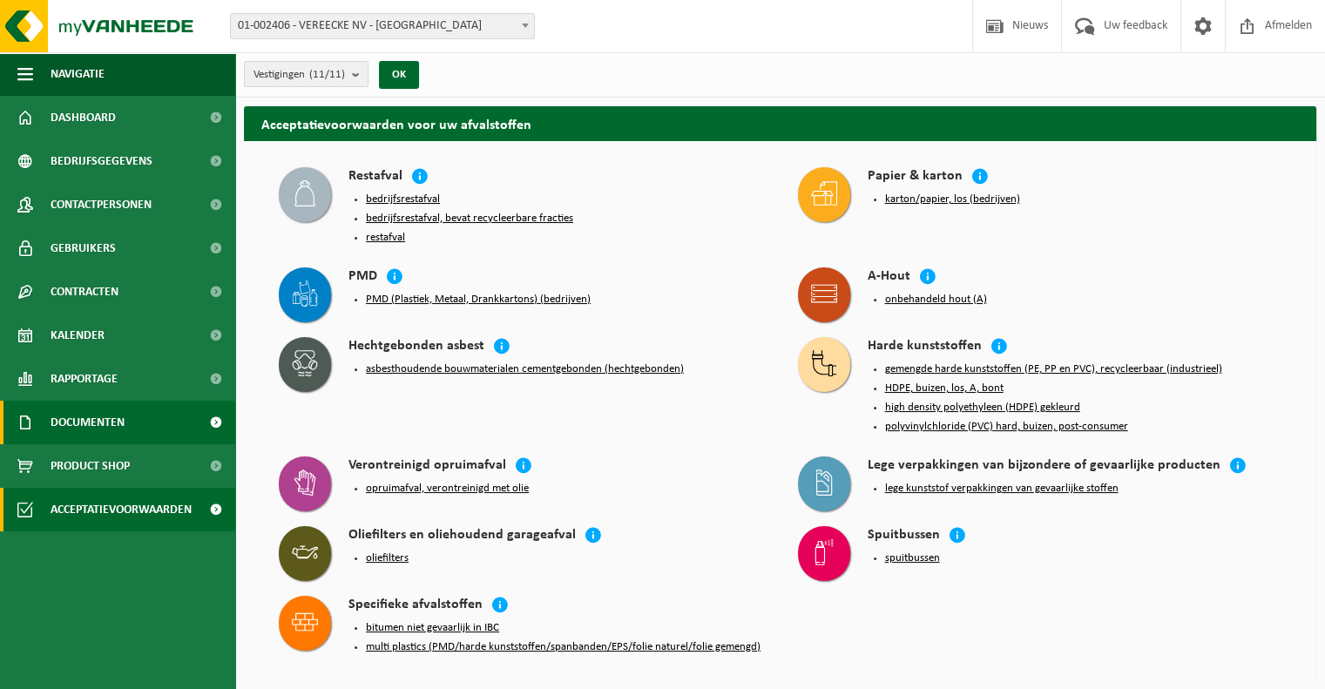
click at [88, 417] on span "Documenten" at bounding box center [88, 423] width 74 height 44
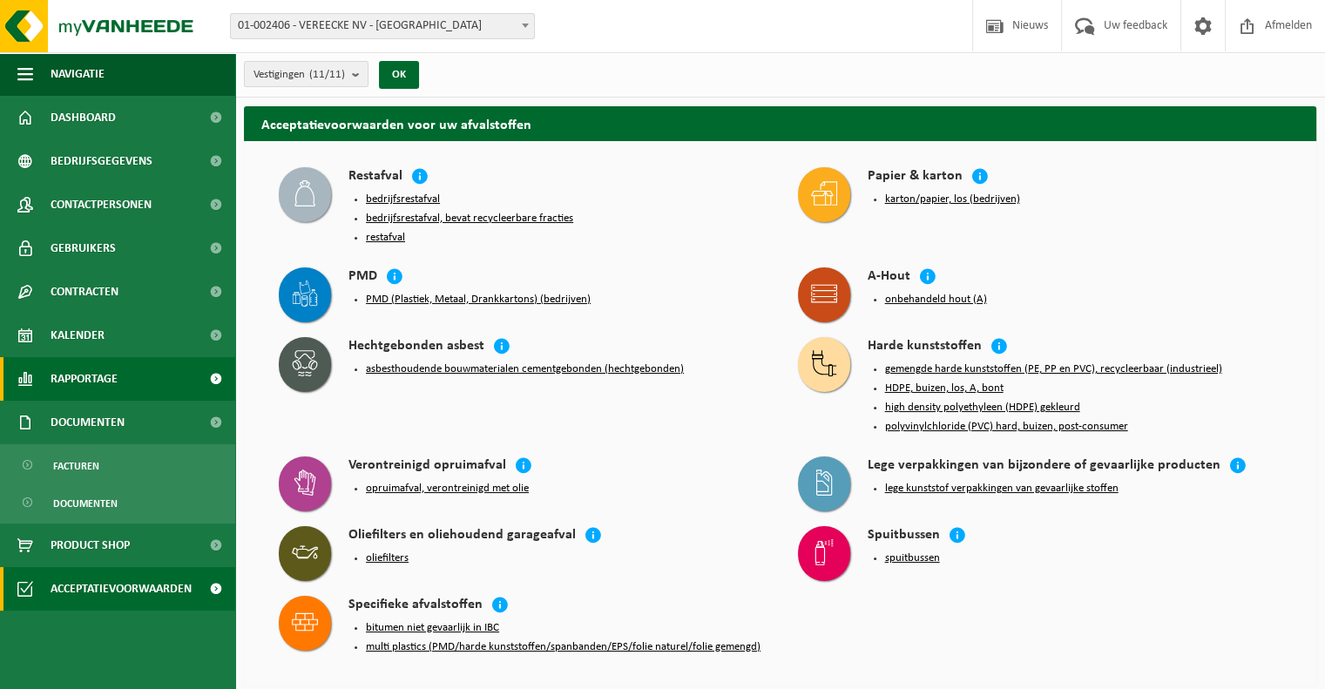
click at [77, 379] on span "Rapportage" at bounding box center [84, 379] width 67 height 44
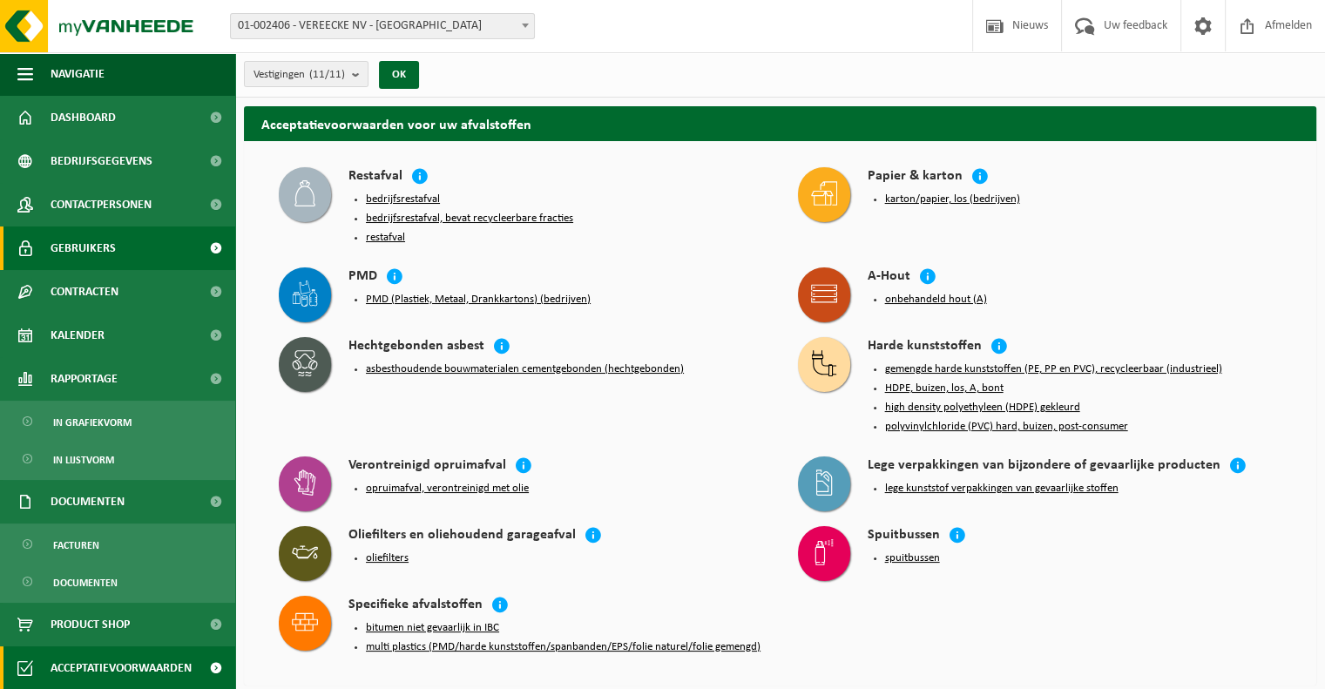
click at [95, 246] on span "Gebruikers" at bounding box center [83, 248] width 65 height 44
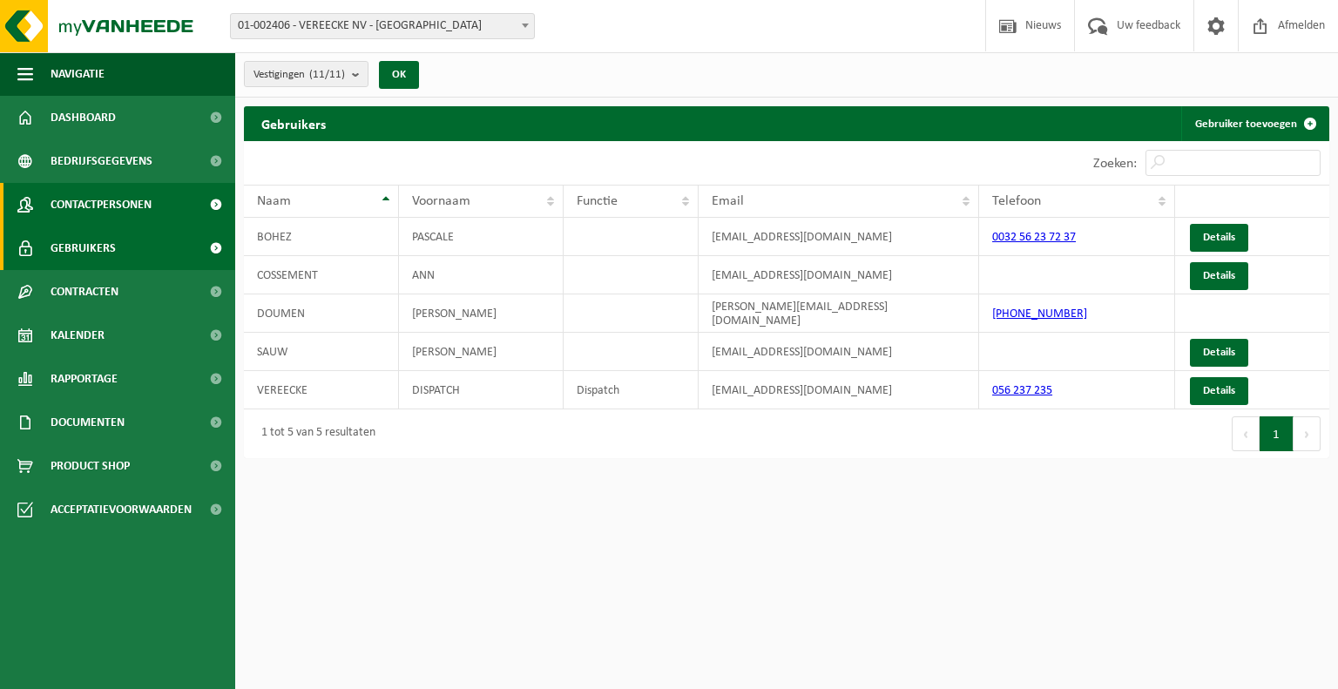
click at [94, 199] on span "Contactpersonen" at bounding box center [101, 205] width 101 height 44
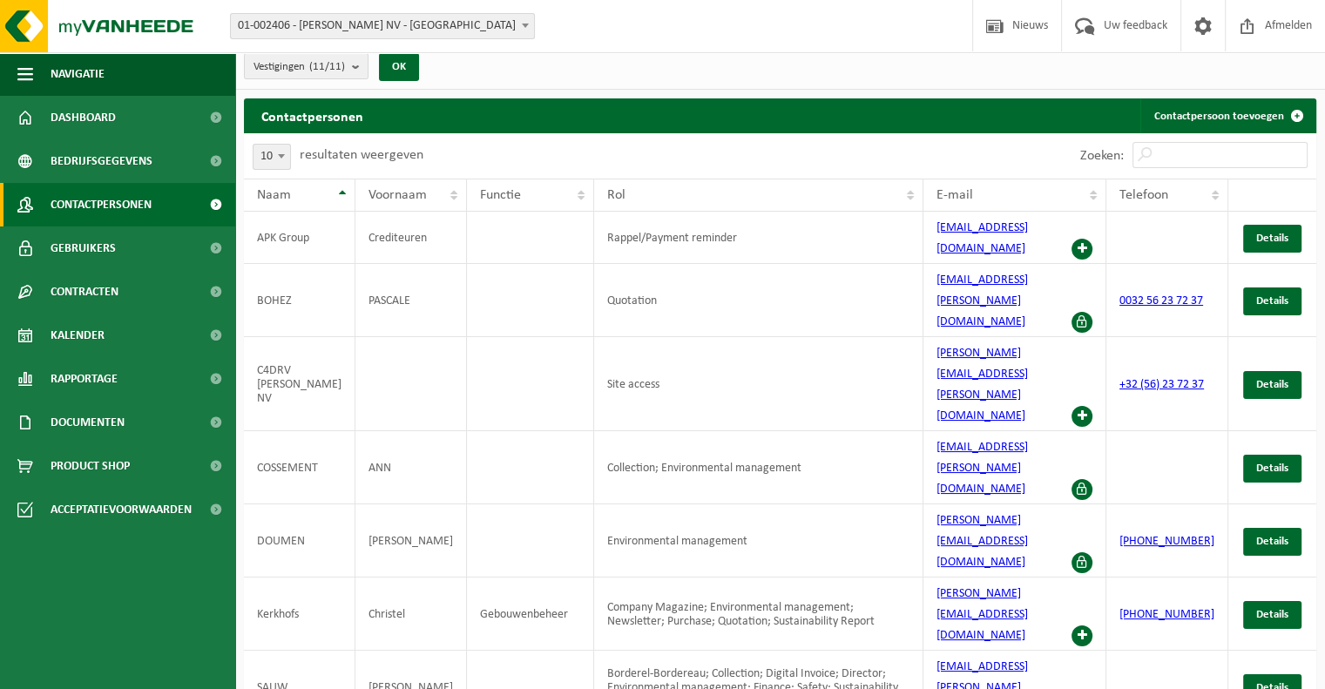
scroll to position [10, 0]
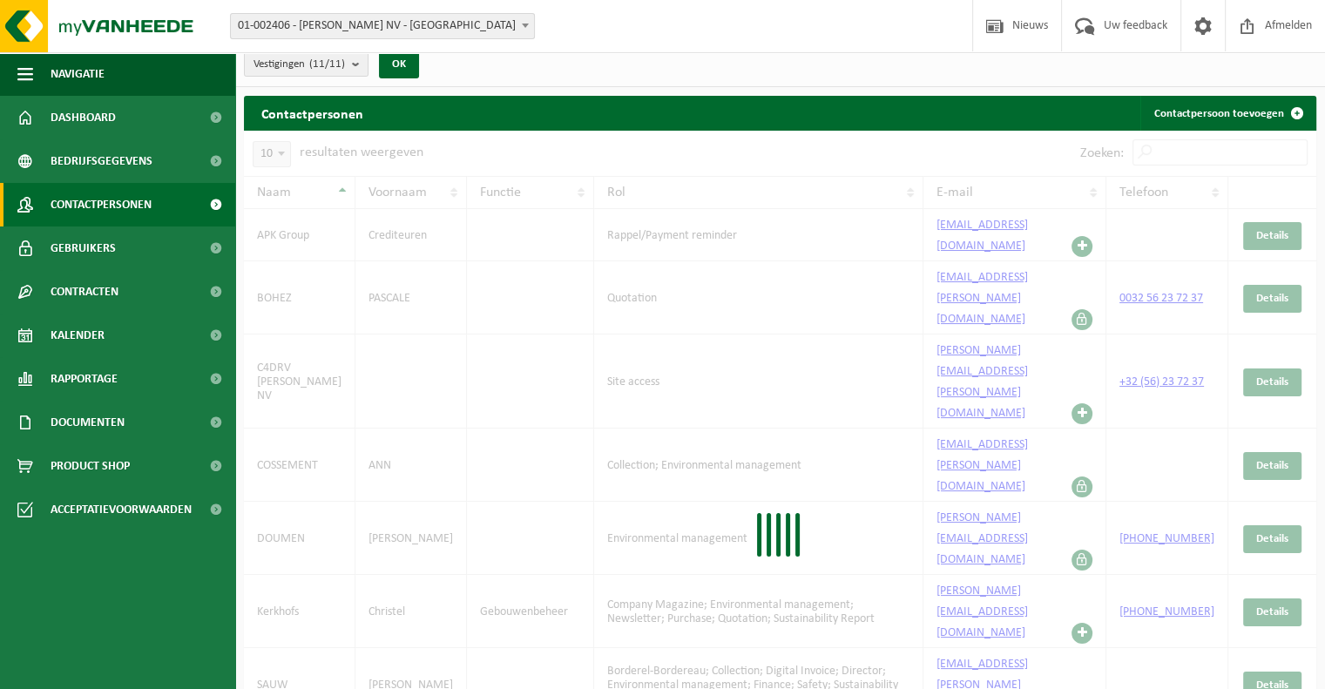
scroll to position [0, 0]
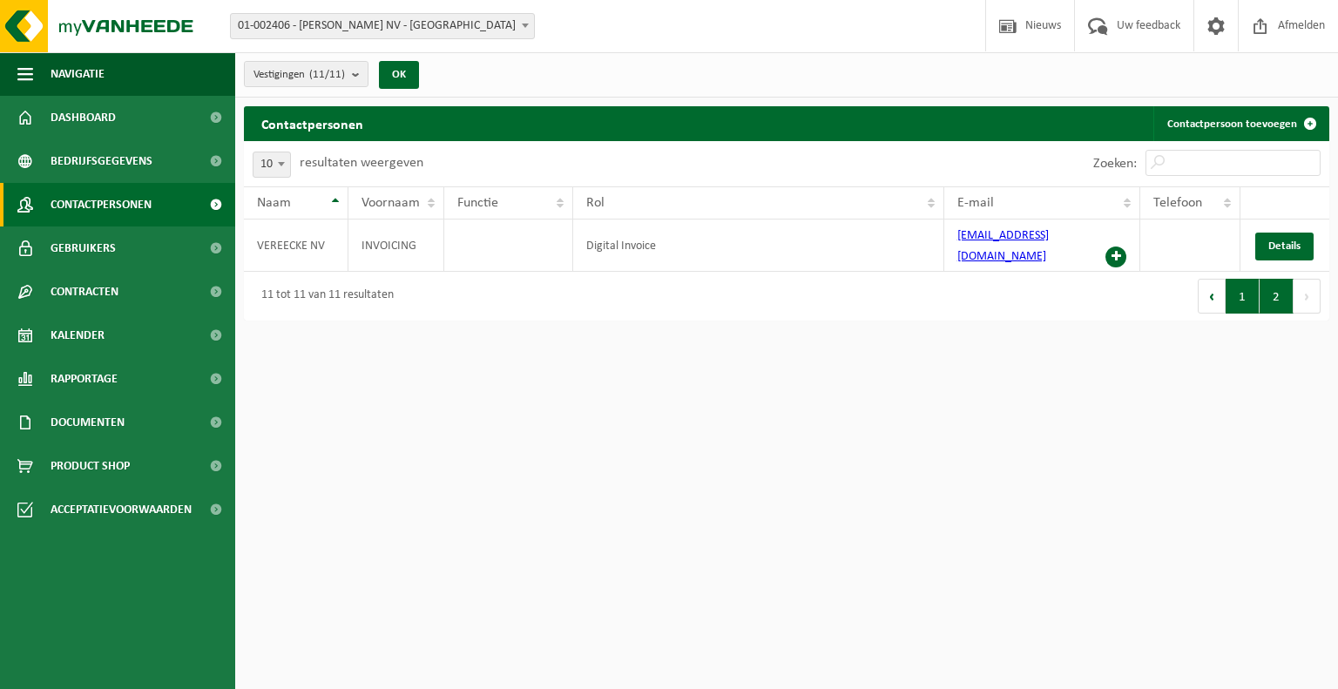
click at [1247, 281] on button "1" at bounding box center [1242, 296] width 34 height 35
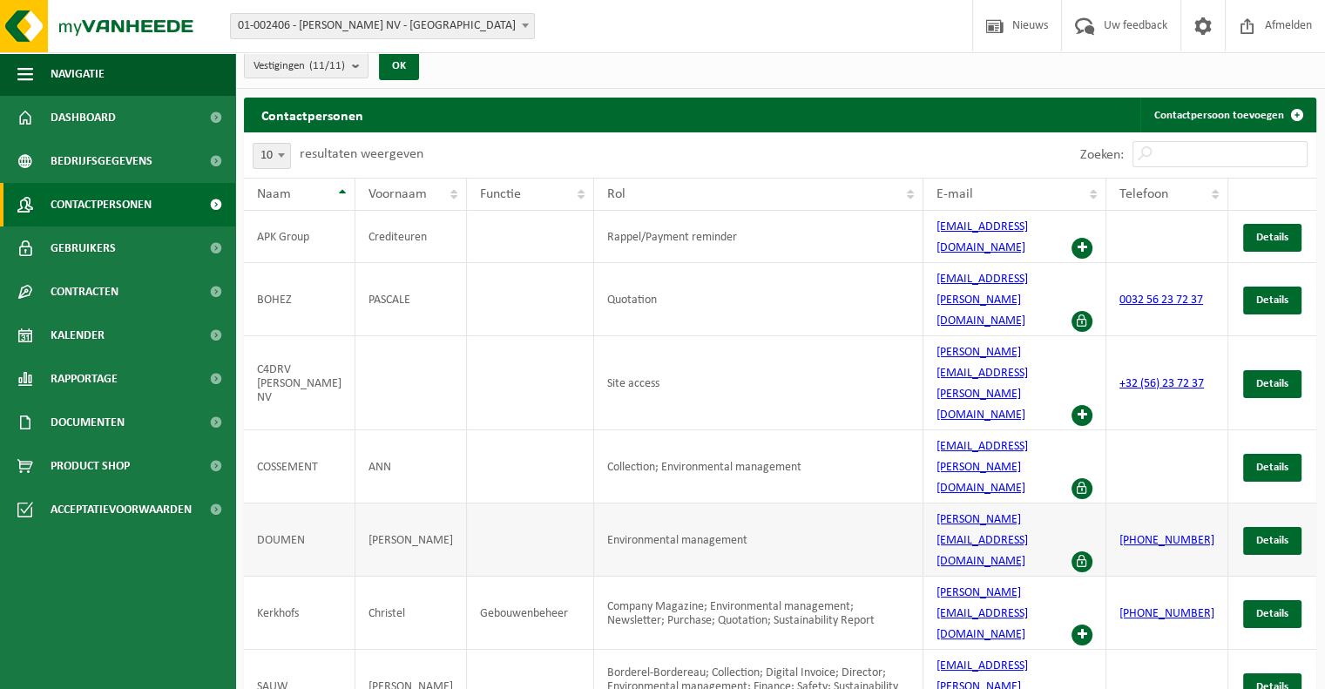
scroll to position [10, 0]
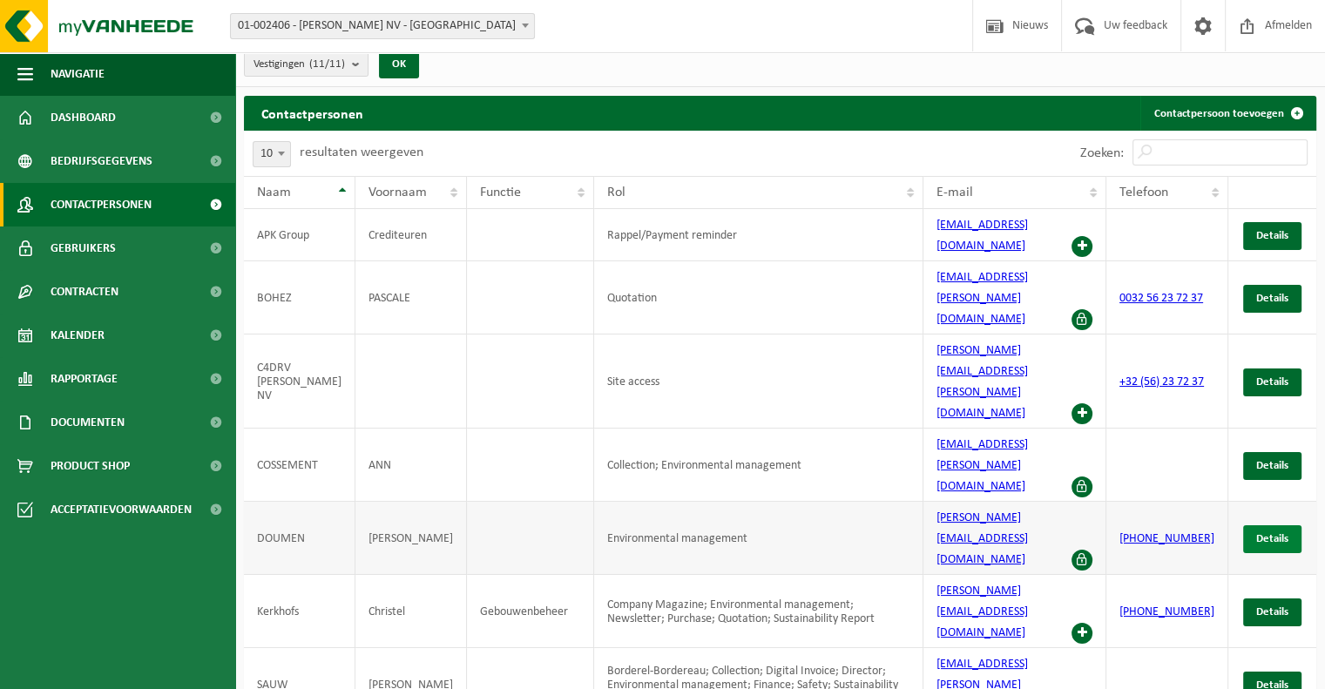
click at [1264, 533] on span "Details" at bounding box center [1272, 538] width 32 height 11
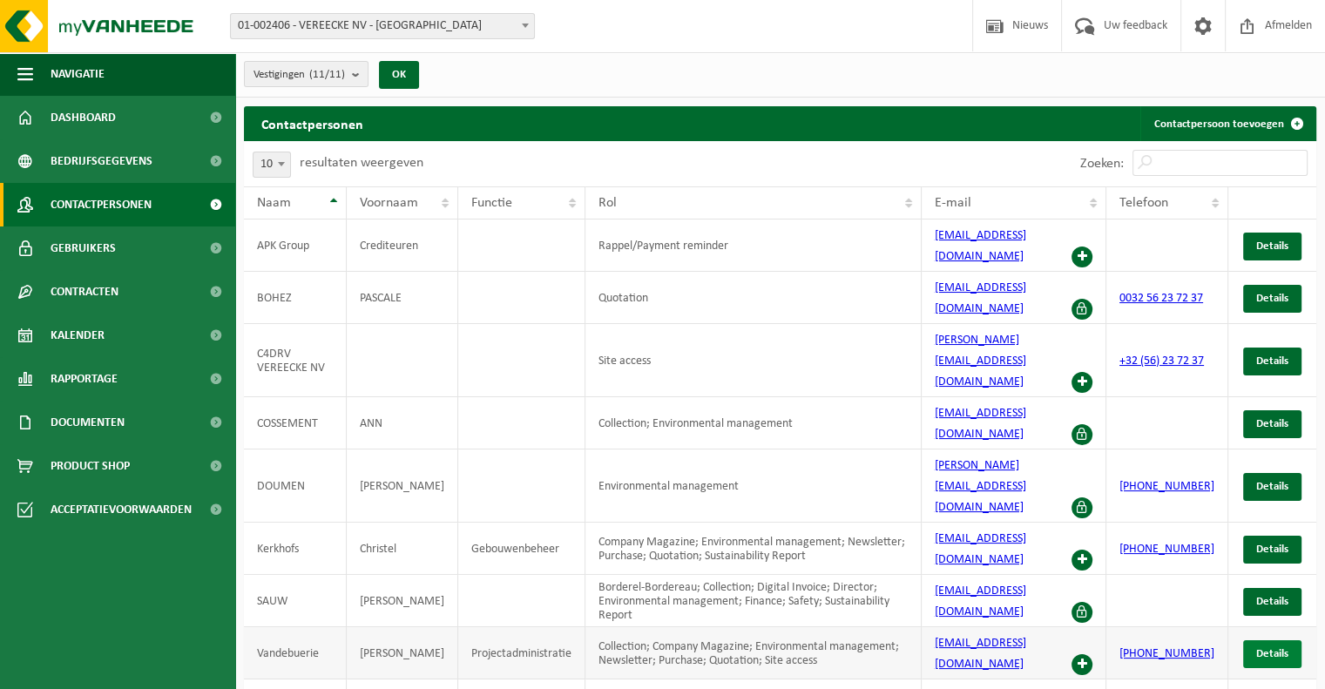
click at [1270, 648] on span "Details" at bounding box center [1272, 653] width 32 height 11
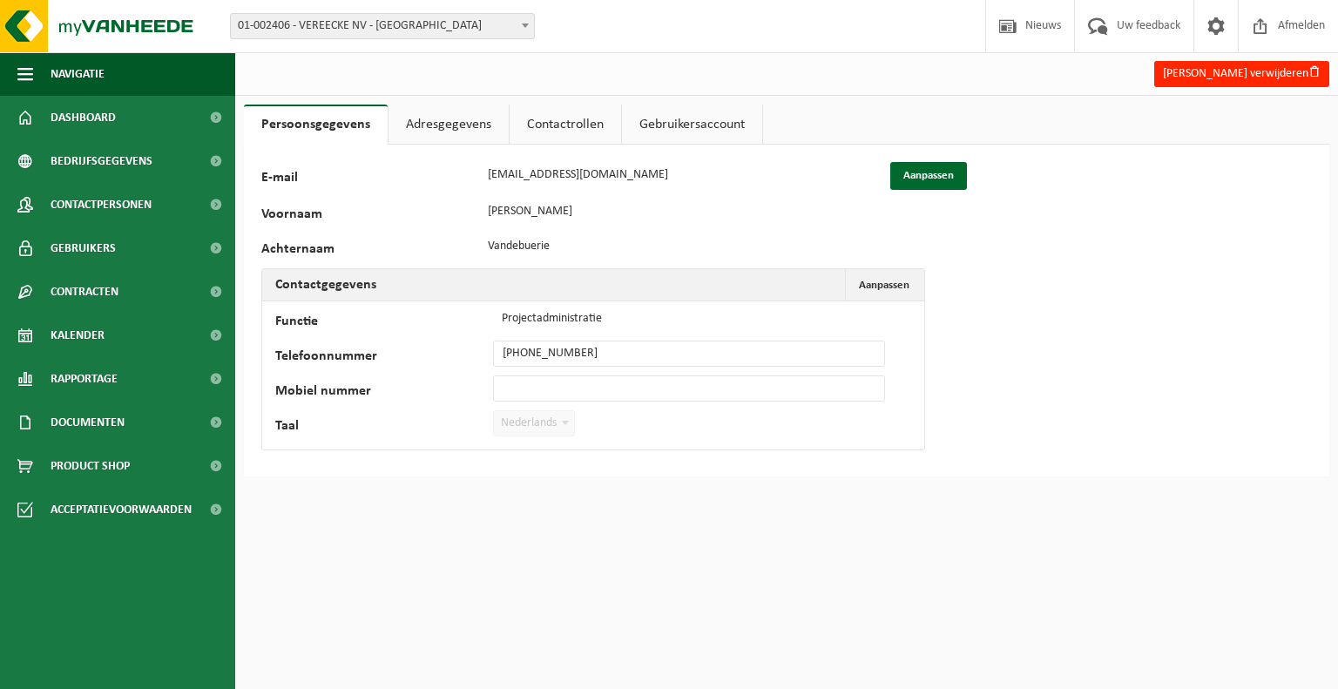
click at [451, 126] on link "Adresgegevens" at bounding box center [448, 124] width 120 height 40
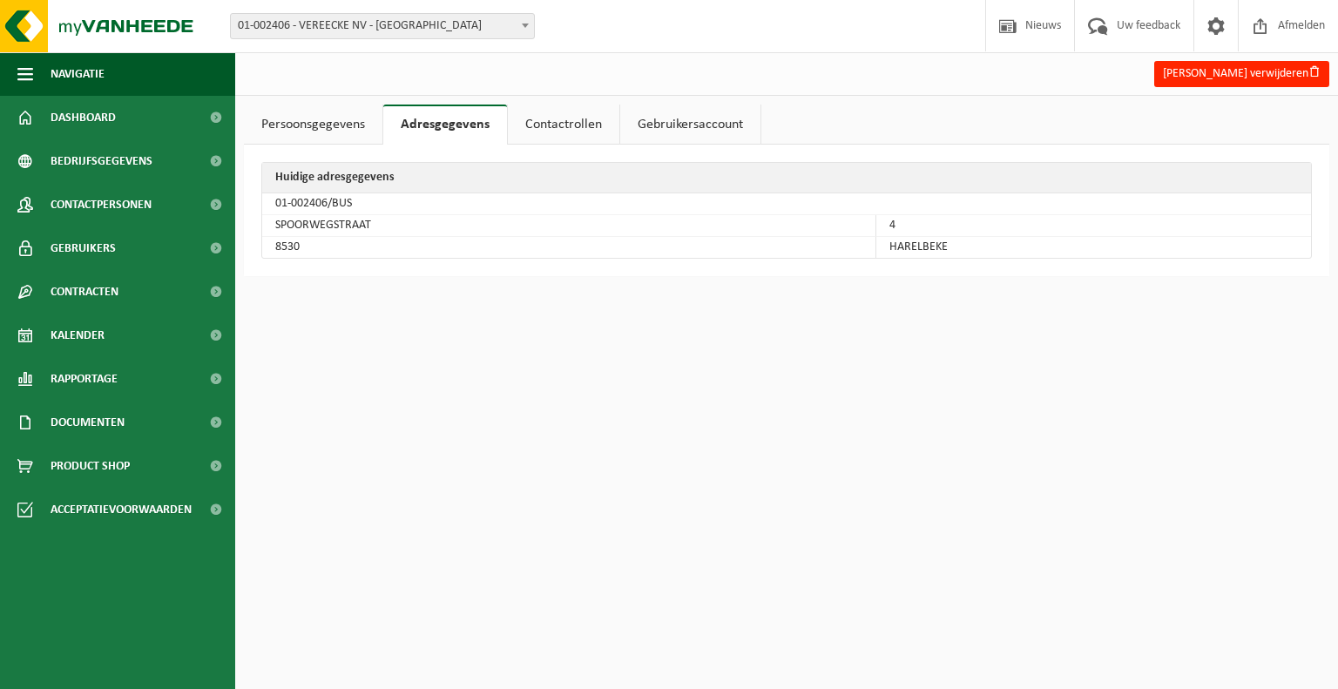
click at [563, 125] on link "Contactrollen" at bounding box center [563, 124] width 111 height 40
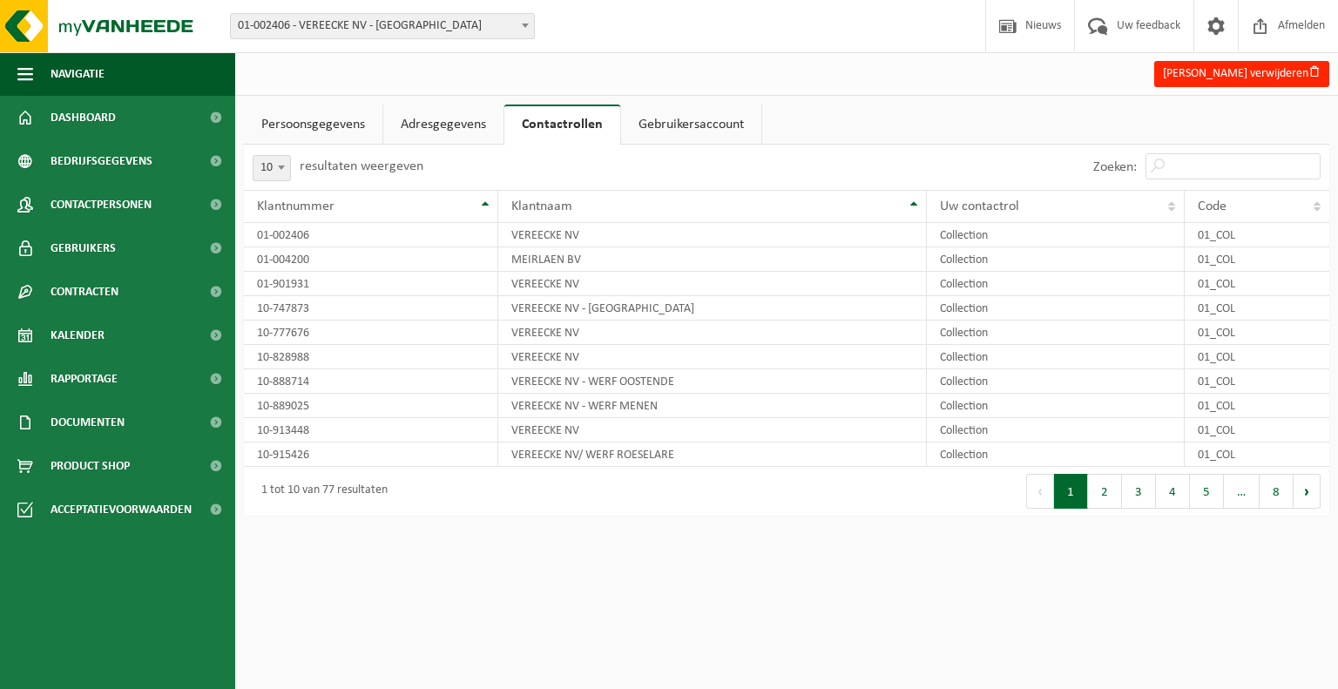
click at [664, 129] on link "Gebruikersaccount" at bounding box center [691, 124] width 140 height 40
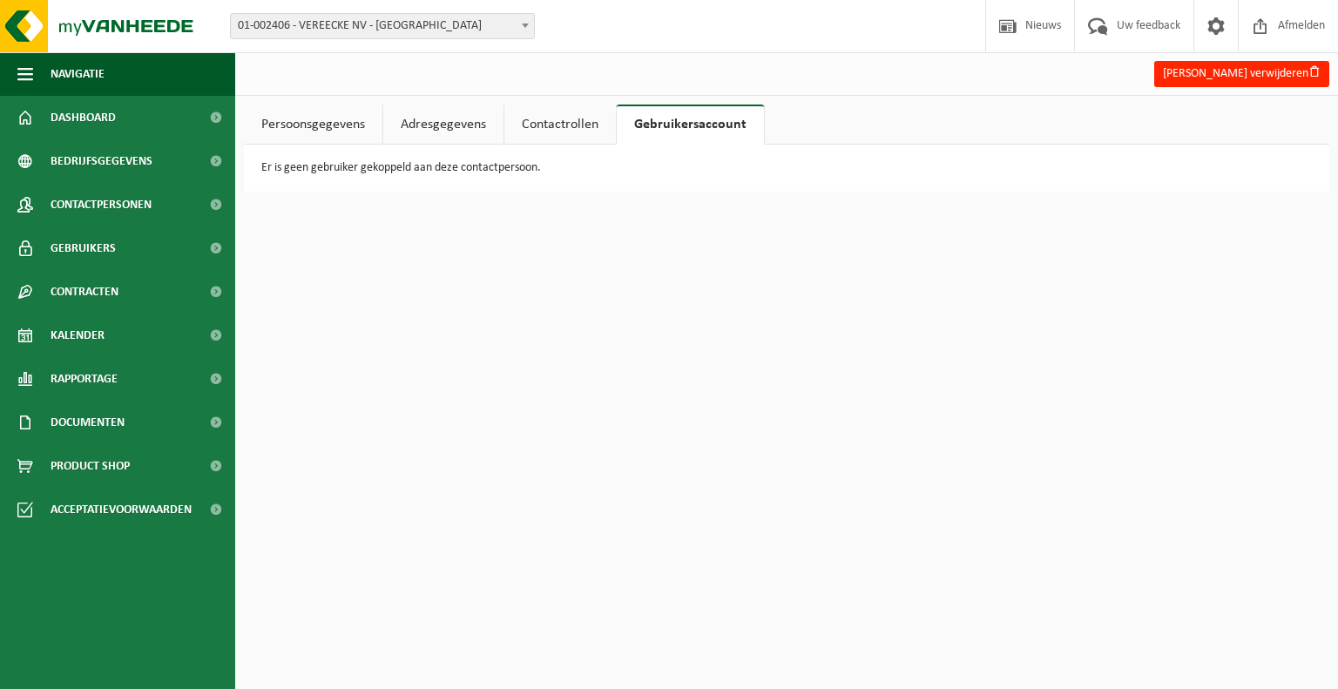
click at [324, 129] on link "Persoonsgegevens" at bounding box center [313, 124] width 138 height 40
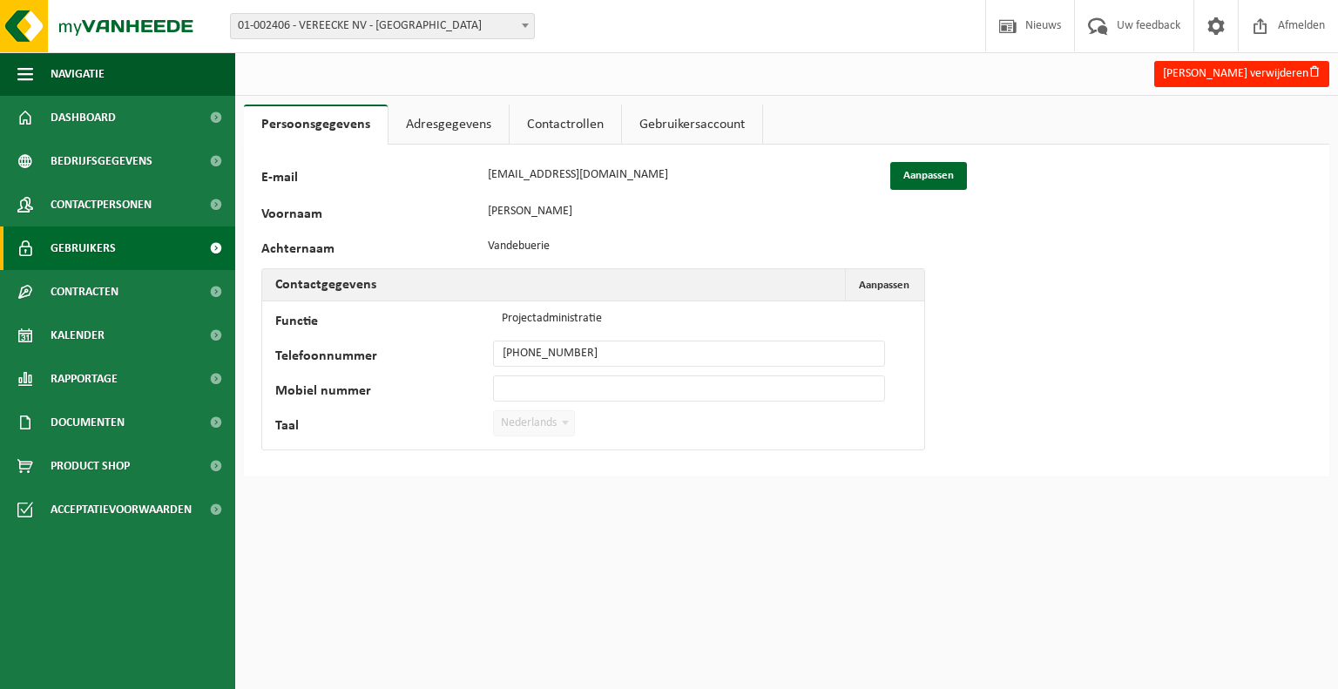
click at [101, 244] on span "Gebruikers" at bounding box center [83, 248] width 65 height 44
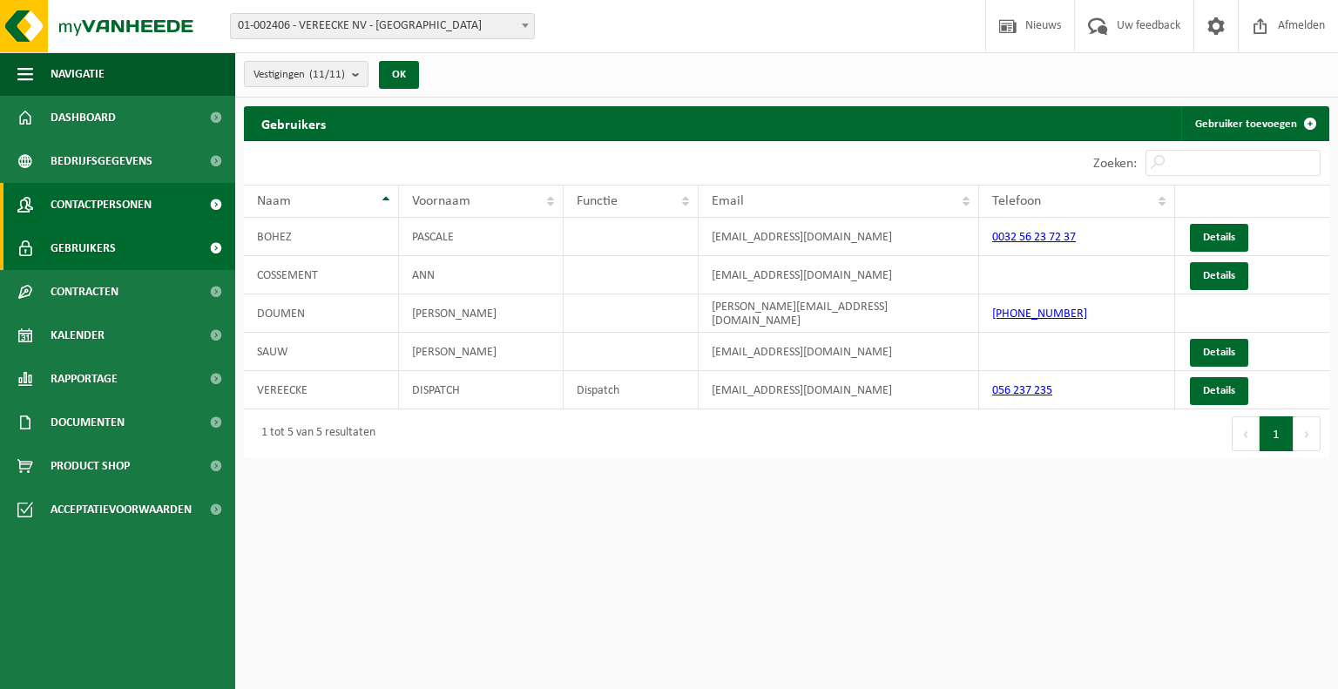
click at [131, 212] on span "Contactpersonen" at bounding box center [101, 205] width 101 height 44
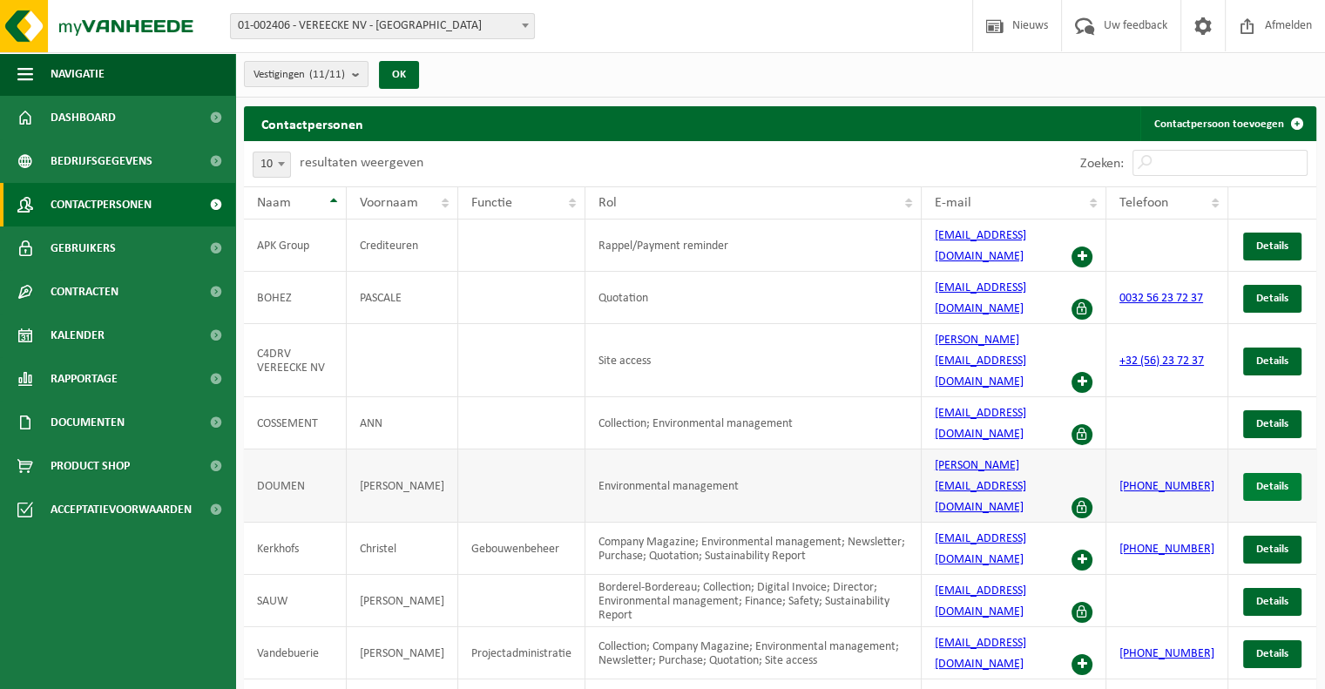
click at [1268, 481] on span "Details" at bounding box center [1272, 486] width 32 height 11
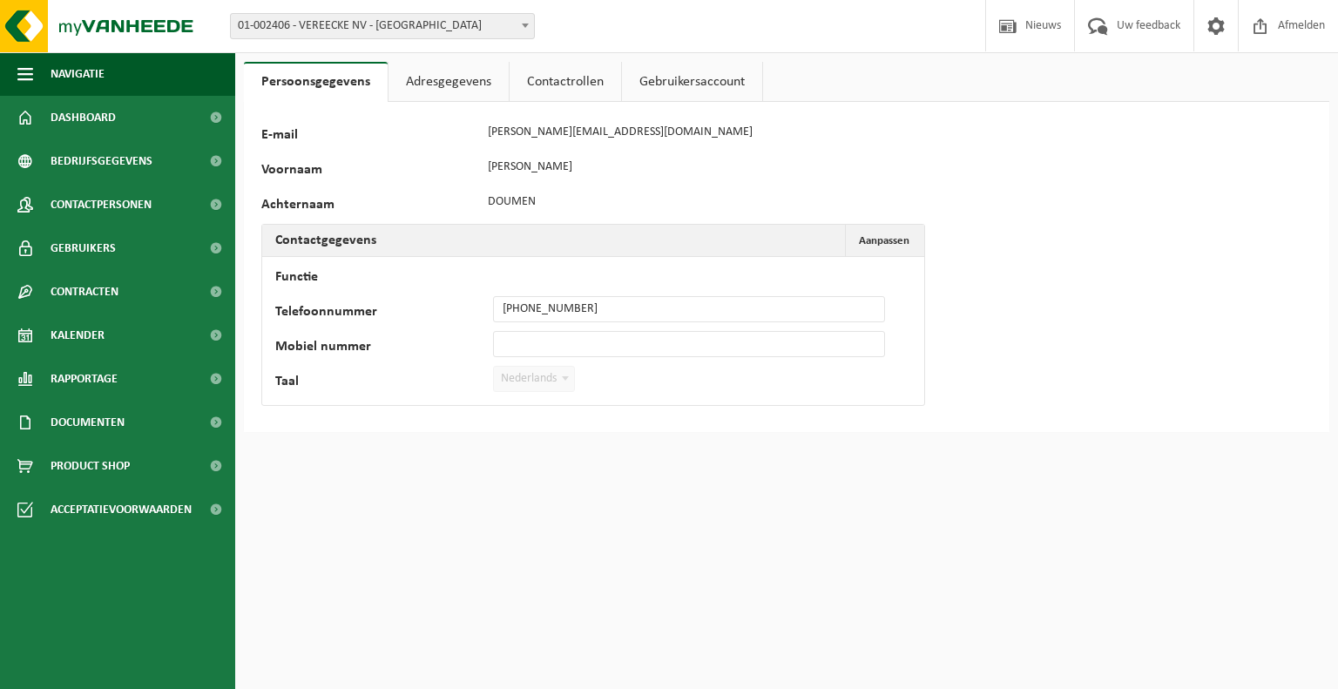
click at [690, 78] on link "Gebruikersaccount" at bounding box center [692, 82] width 140 height 40
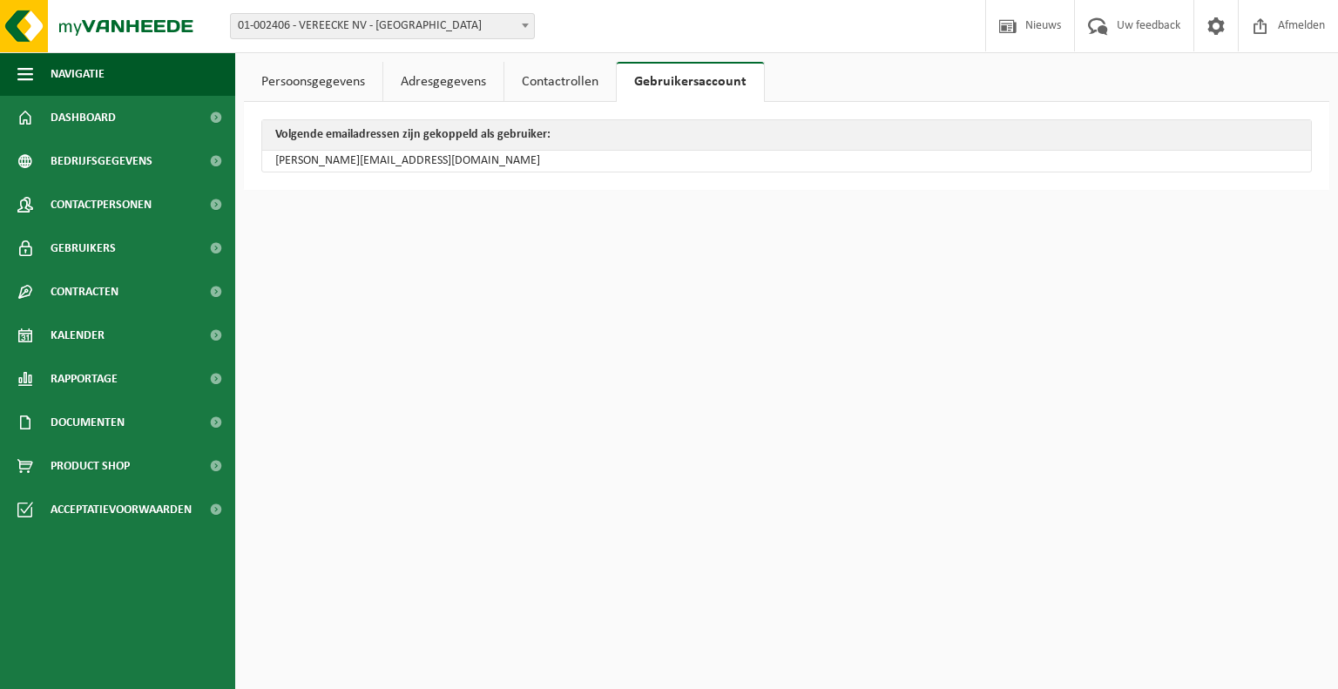
click at [581, 82] on link "Contactrollen" at bounding box center [559, 82] width 111 height 40
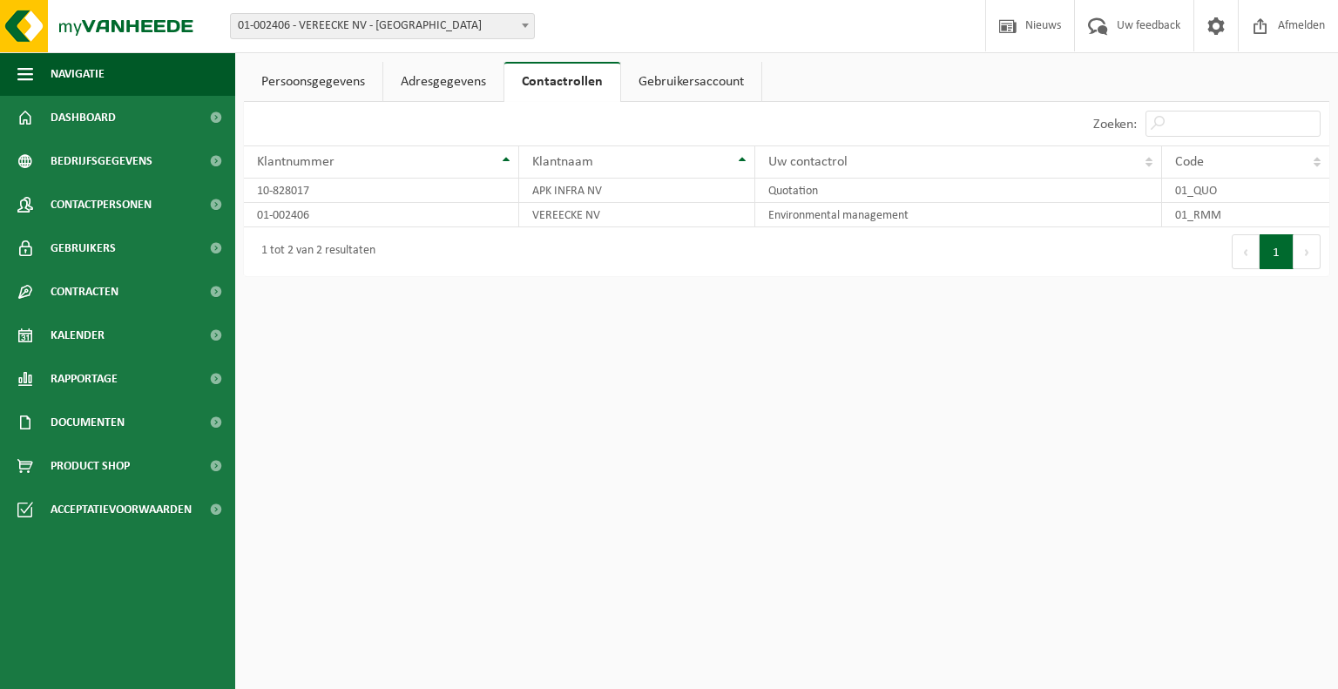
click at [422, 86] on link "Adresgegevens" at bounding box center [443, 82] width 120 height 40
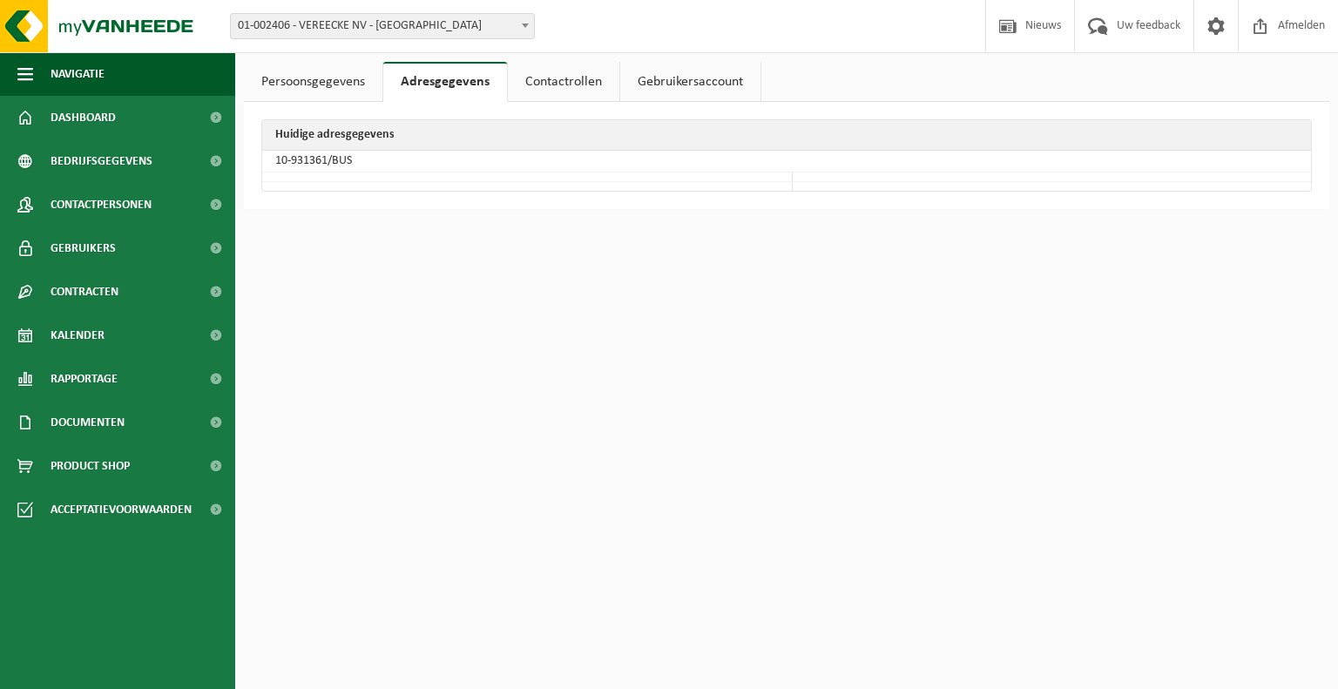
click at [327, 83] on link "Persoonsgegevens" at bounding box center [313, 82] width 138 height 40
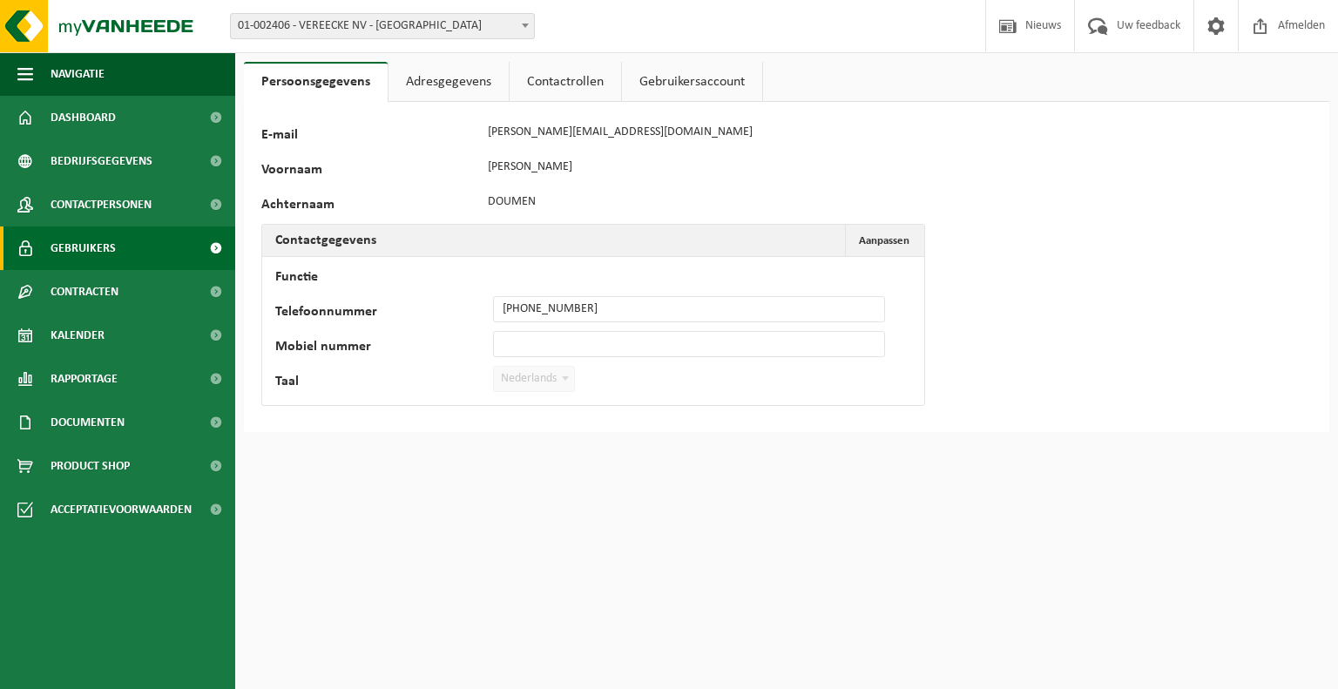
click at [79, 241] on span "Gebruikers" at bounding box center [83, 248] width 65 height 44
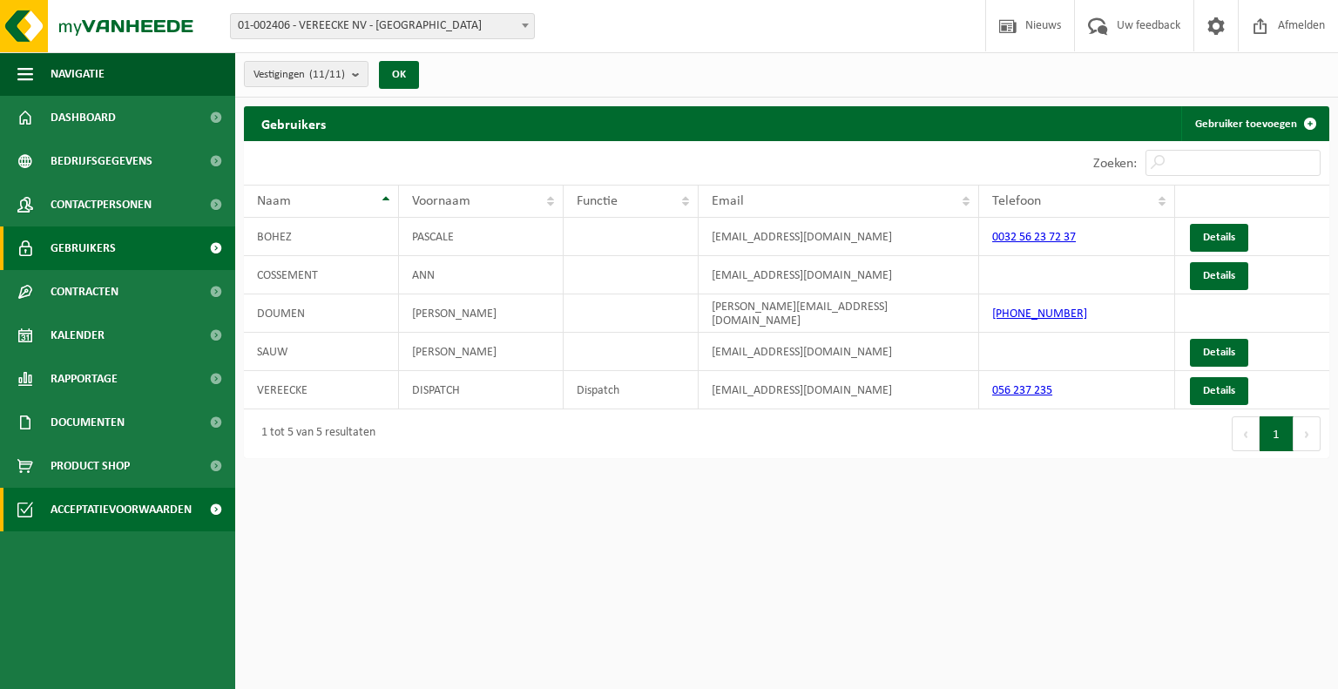
click at [131, 511] on span "Acceptatievoorwaarden" at bounding box center [121, 510] width 141 height 44
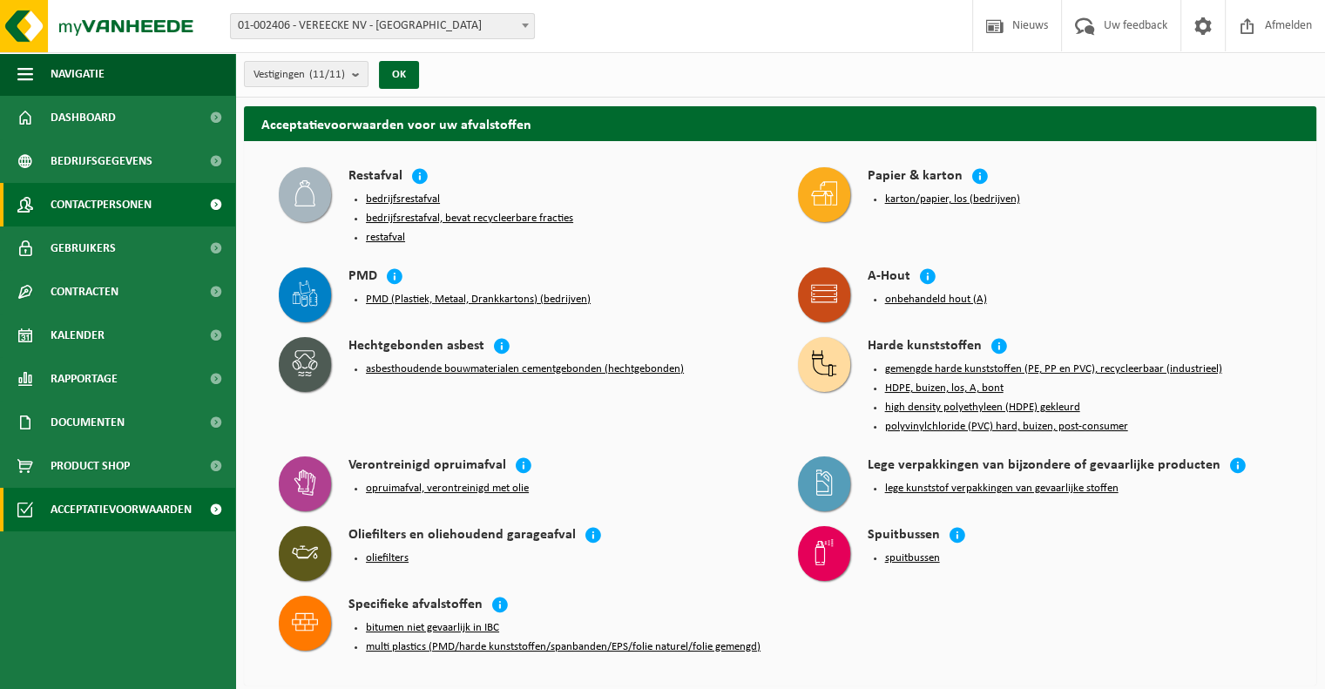
click at [107, 201] on span "Contactpersonen" at bounding box center [101, 205] width 101 height 44
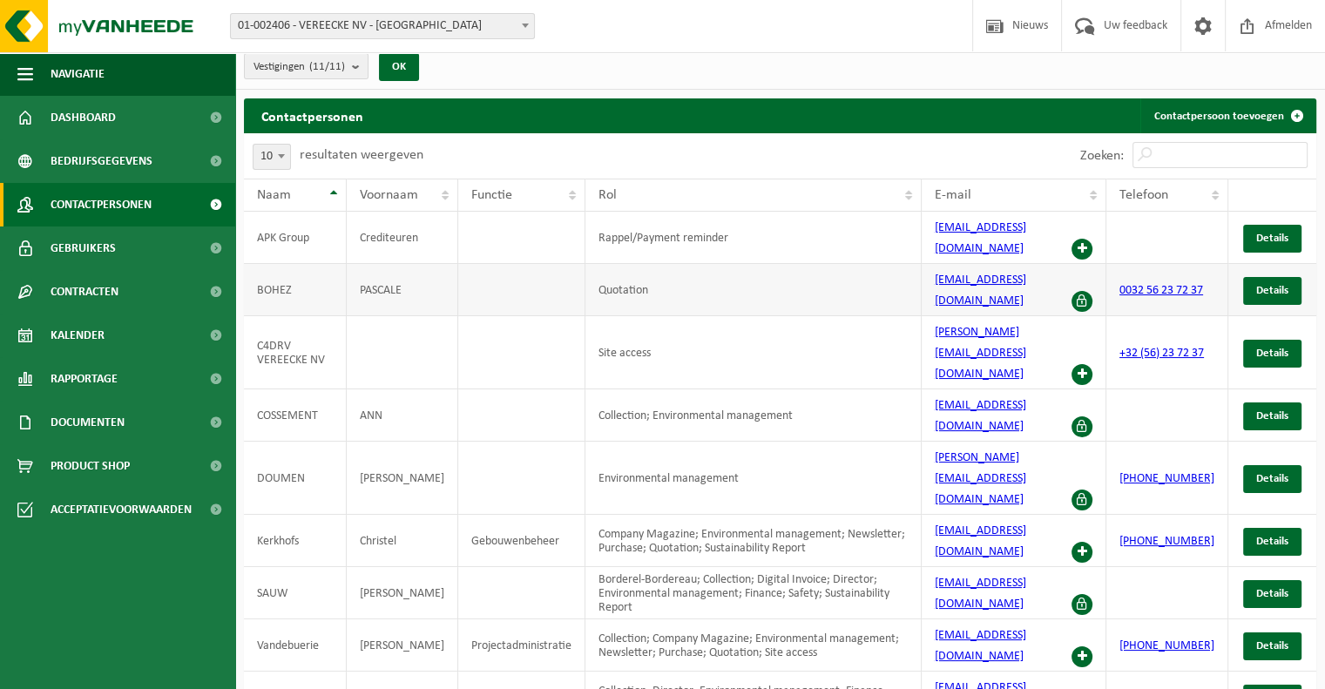
scroll to position [10, 0]
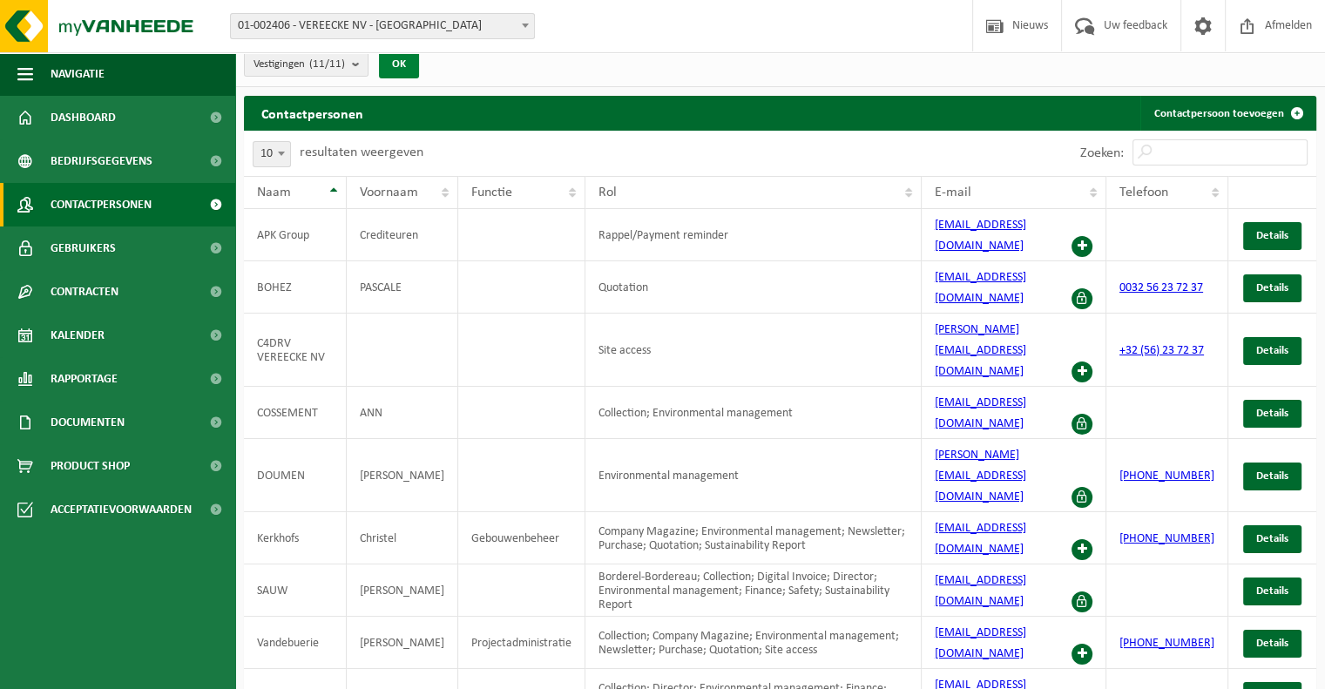
click at [401, 64] on button "OK" at bounding box center [399, 65] width 40 height 28
click at [1280, 533] on span "Details" at bounding box center [1272, 538] width 32 height 11
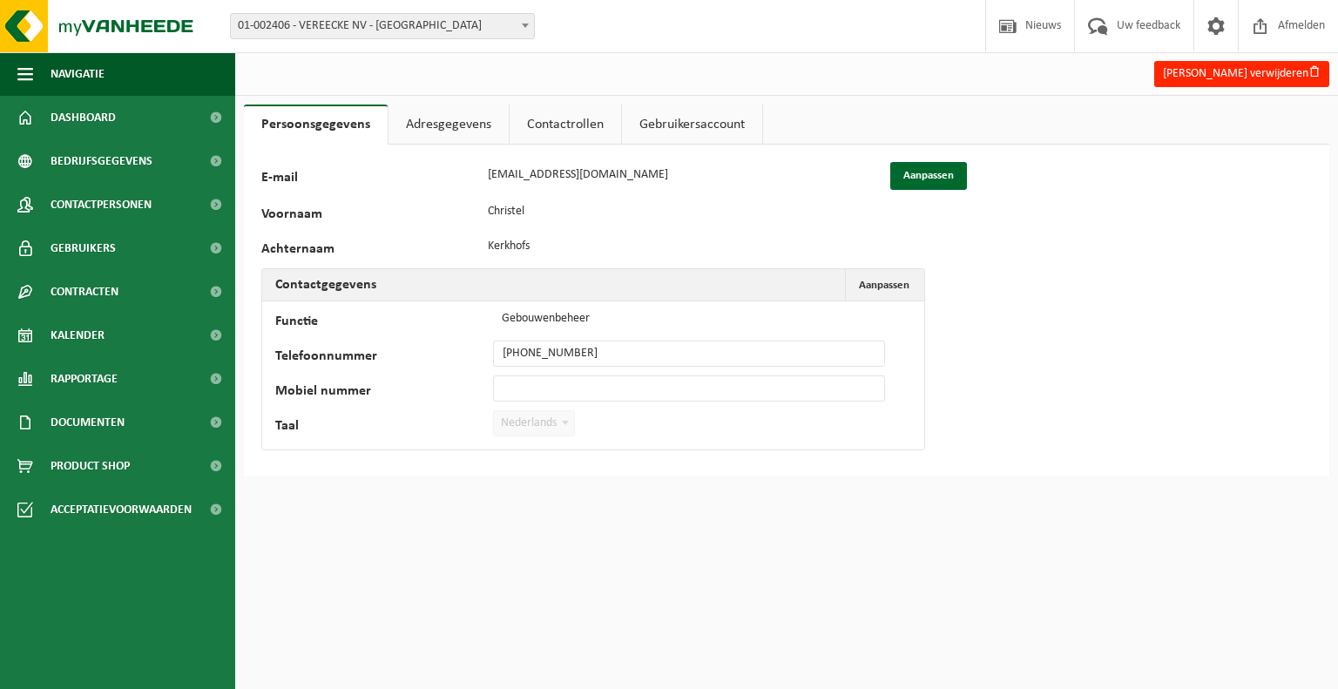
click at [688, 133] on link "Gebruikersaccount" at bounding box center [692, 124] width 140 height 40
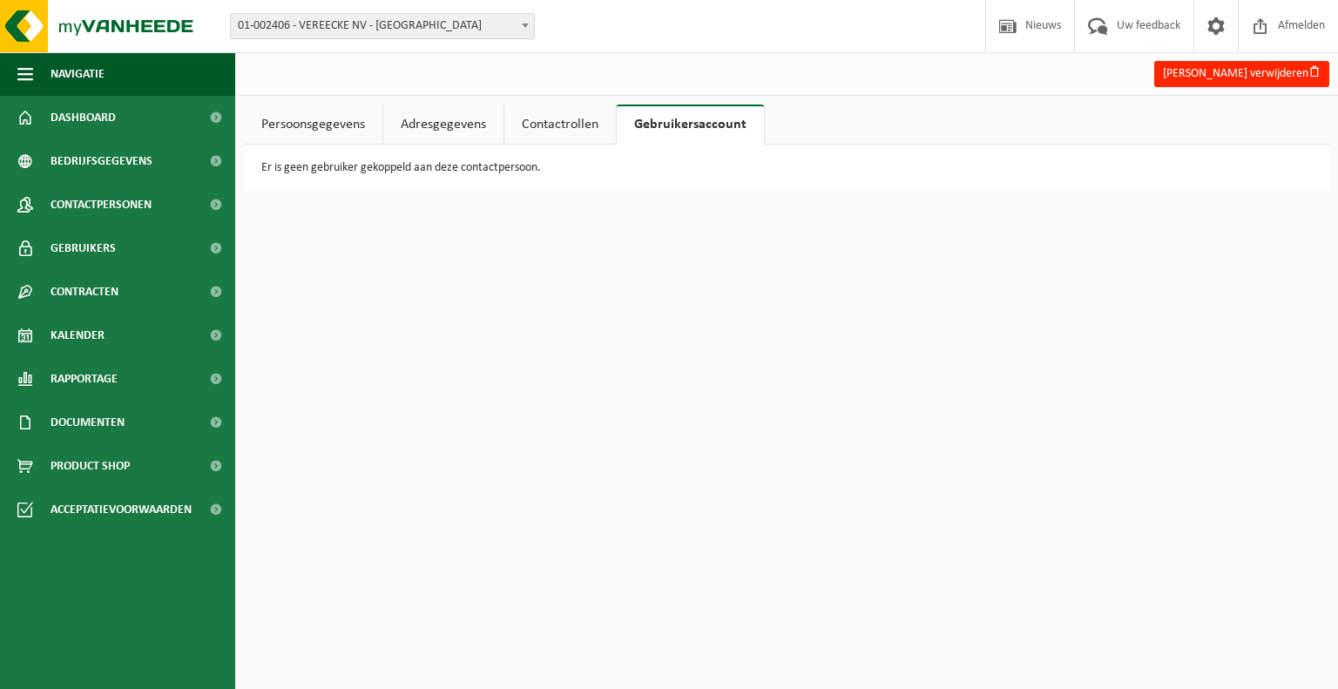
click at [563, 126] on link "Contactrollen" at bounding box center [559, 124] width 111 height 40
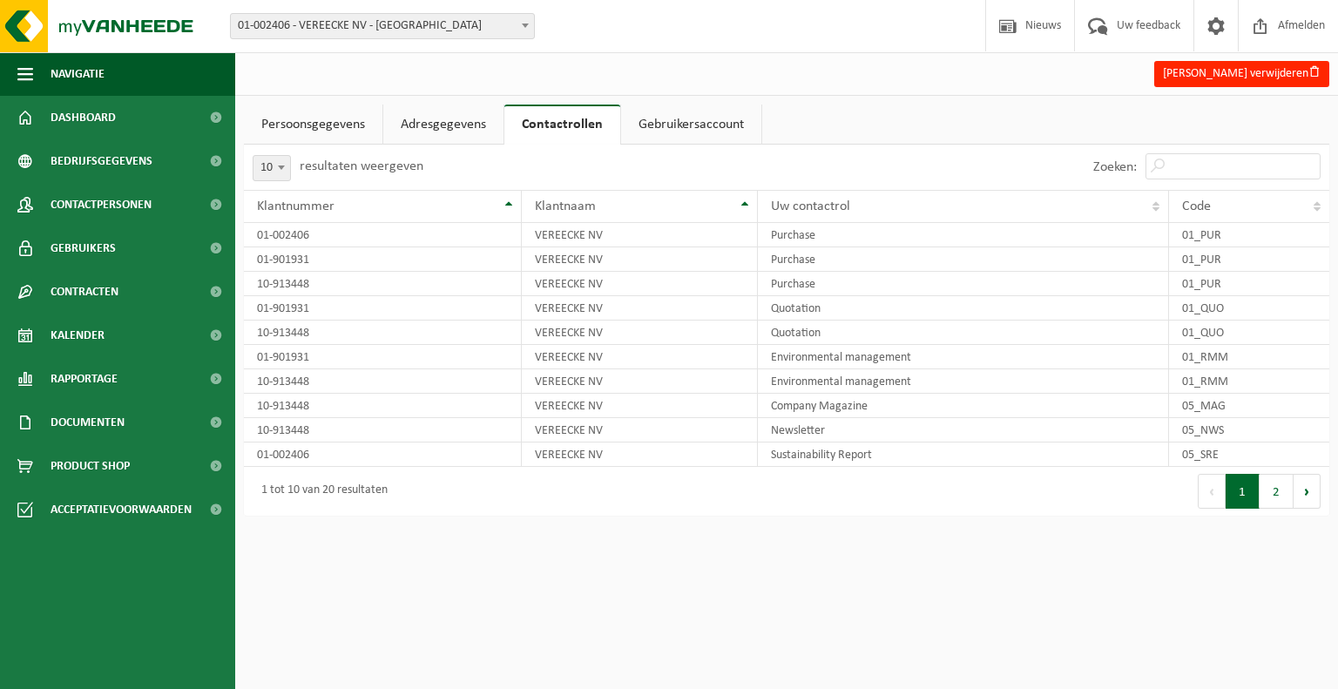
click at [434, 118] on link "Adresgegevens" at bounding box center [443, 124] width 120 height 40
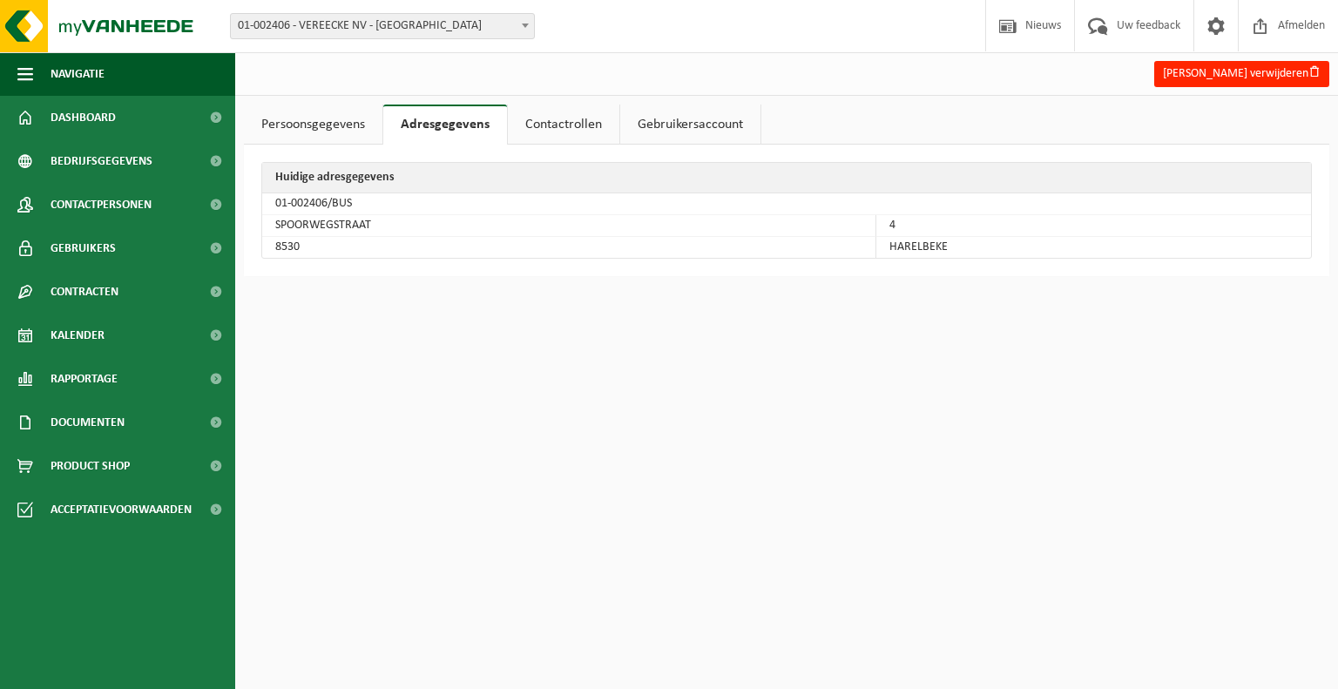
click at [314, 132] on link "Persoonsgegevens" at bounding box center [313, 124] width 138 height 40
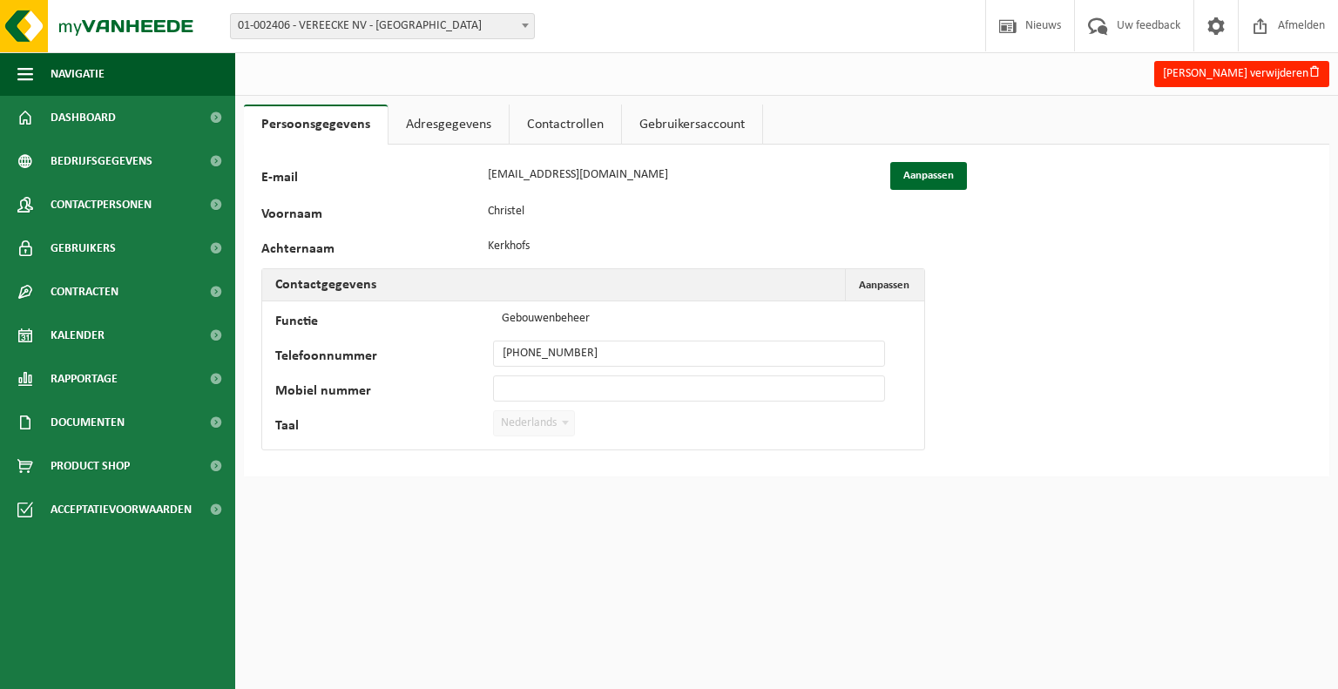
click at [564, 121] on link "Contactrollen" at bounding box center [564, 124] width 111 height 40
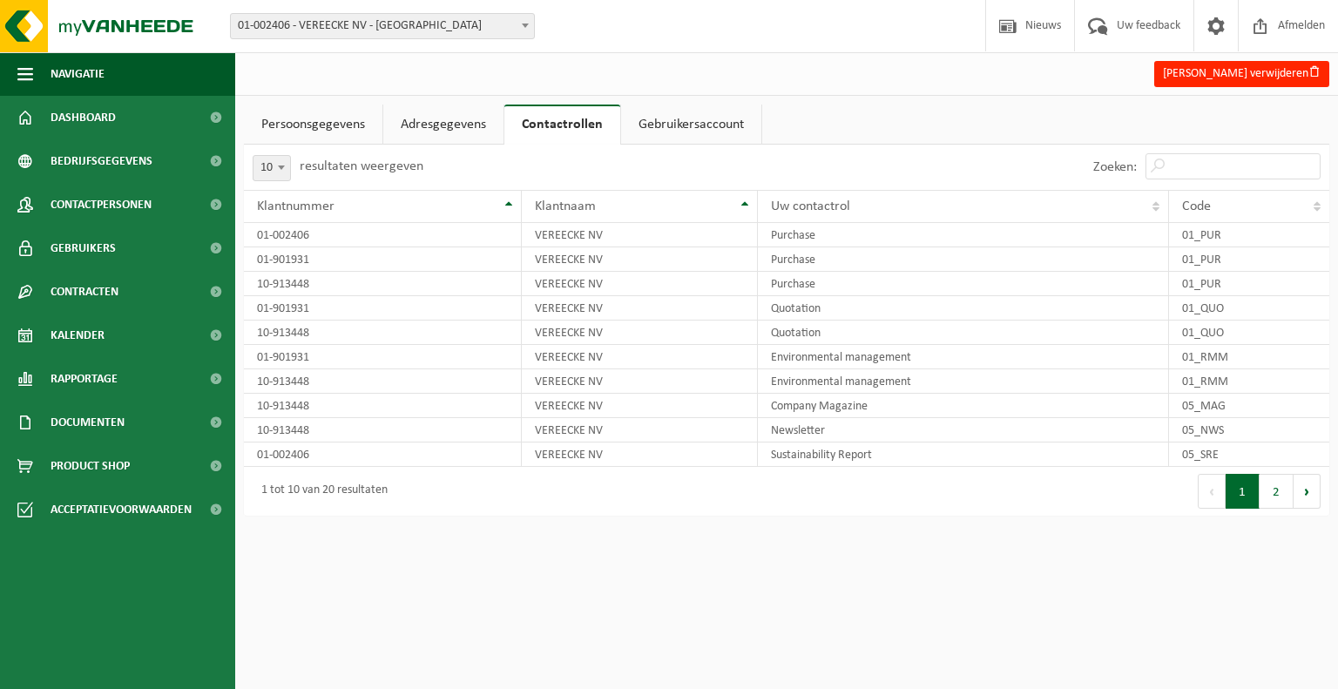
click at [463, 125] on link "Adresgegevens" at bounding box center [443, 124] width 120 height 40
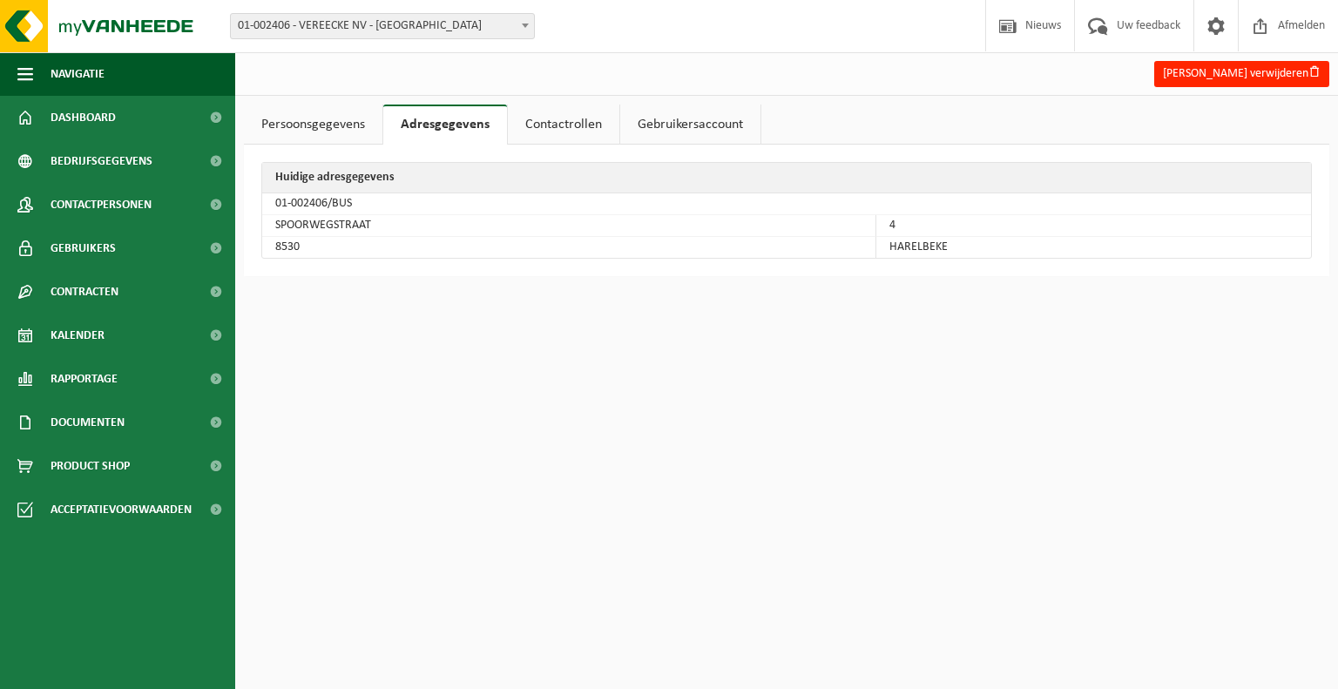
click at [670, 130] on link "Gebruikersaccount" at bounding box center [690, 124] width 140 height 40
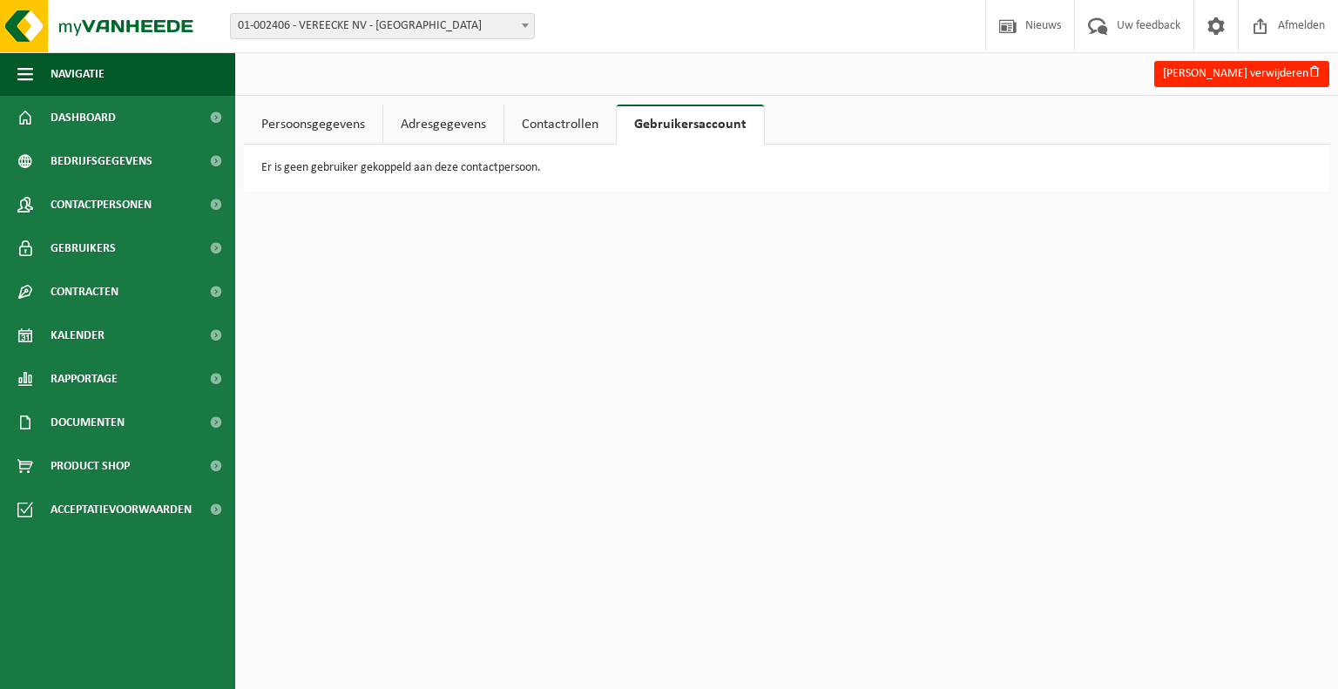
click at [460, 128] on link "Adresgegevens" at bounding box center [443, 124] width 120 height 40
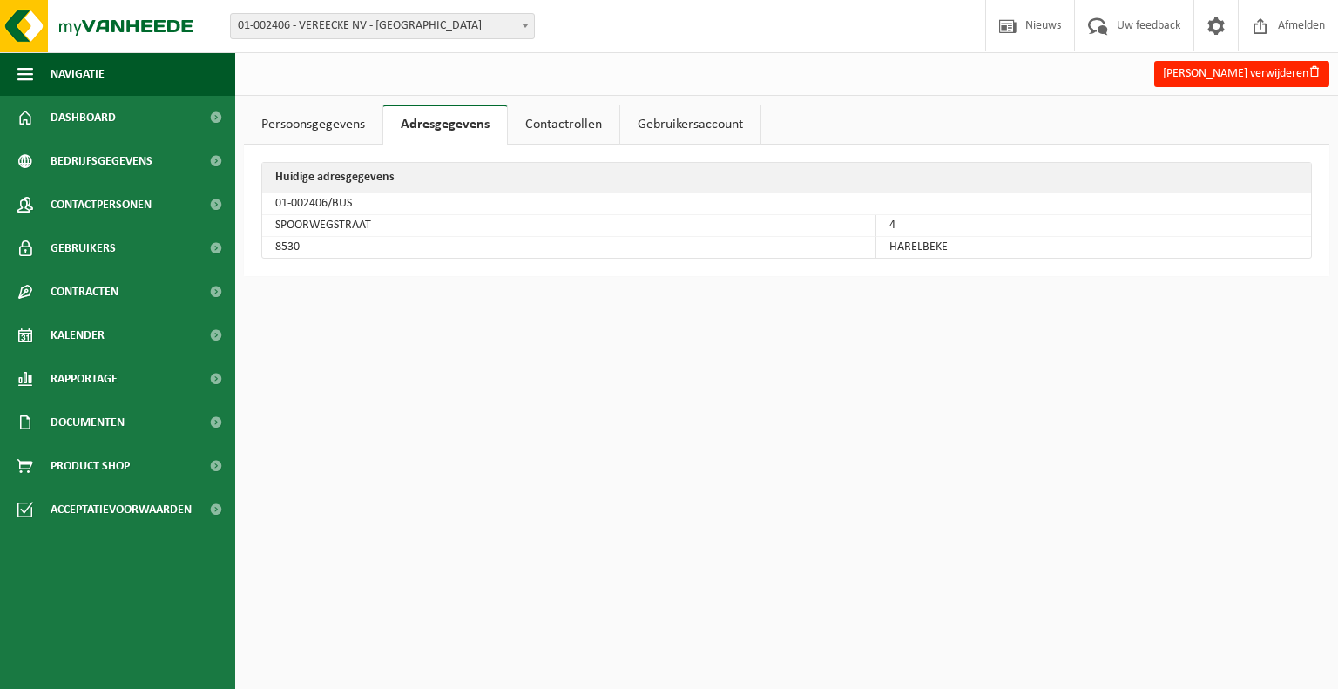
click at [543, 124] on link "Contactrollen" at bounding box center [563, 124] width 111 height 40
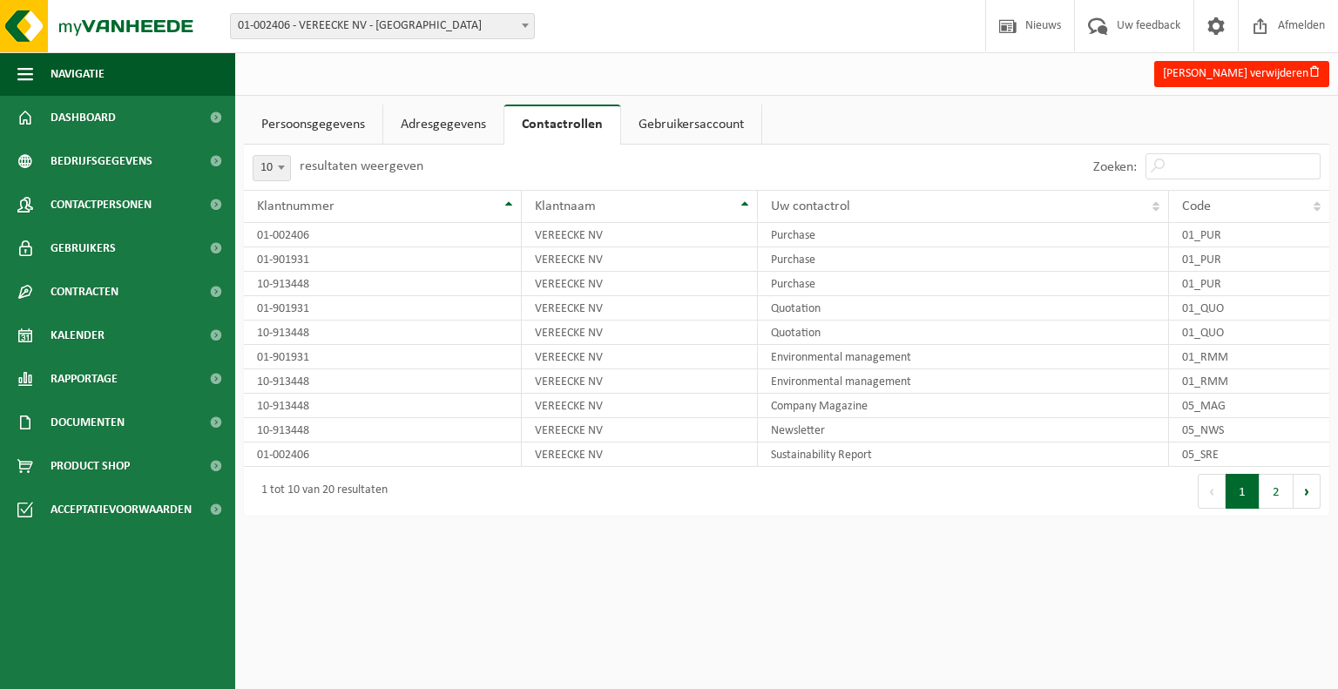
click at [347, 125] on link "Persoonsgegevens" at bounding box center [313, 124] width 138 height 40
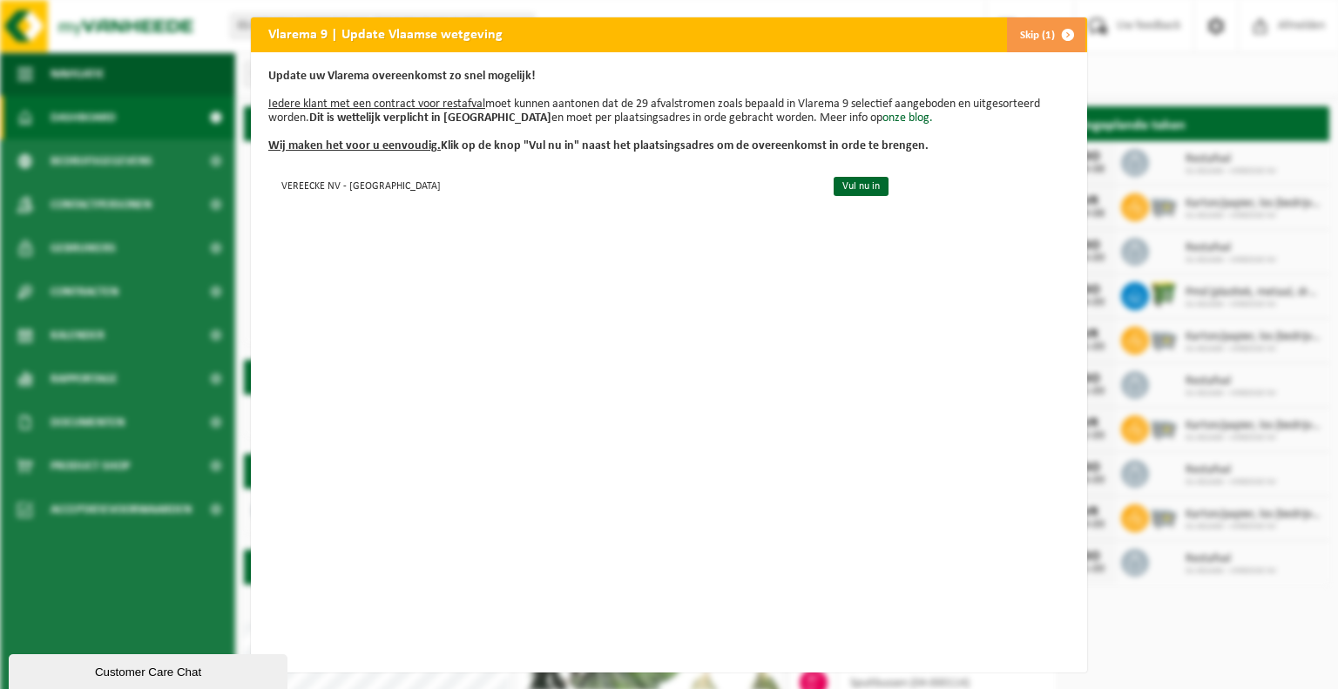
click at [1029, 31] on button "Skip (1)" at bounding box center [1045, 34] width 79 height 35
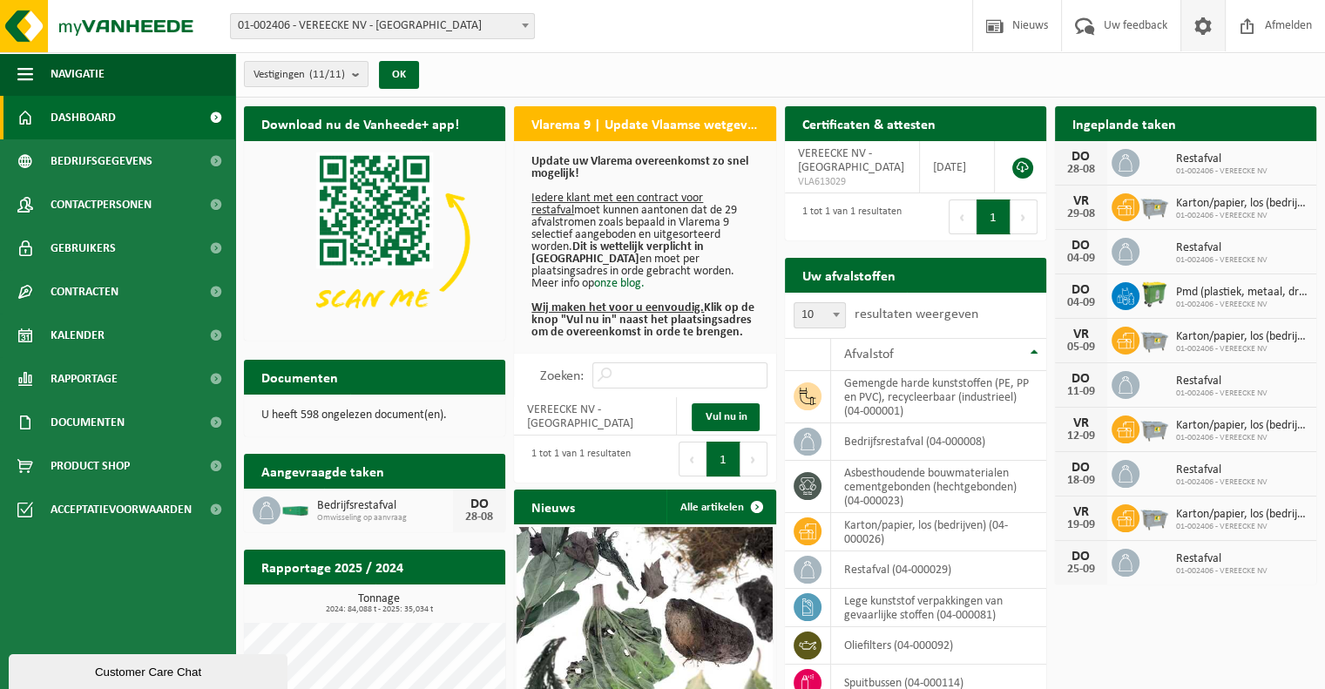
click at [1207, 28] on span at bounding box center [1203, 25] width 26 height 51
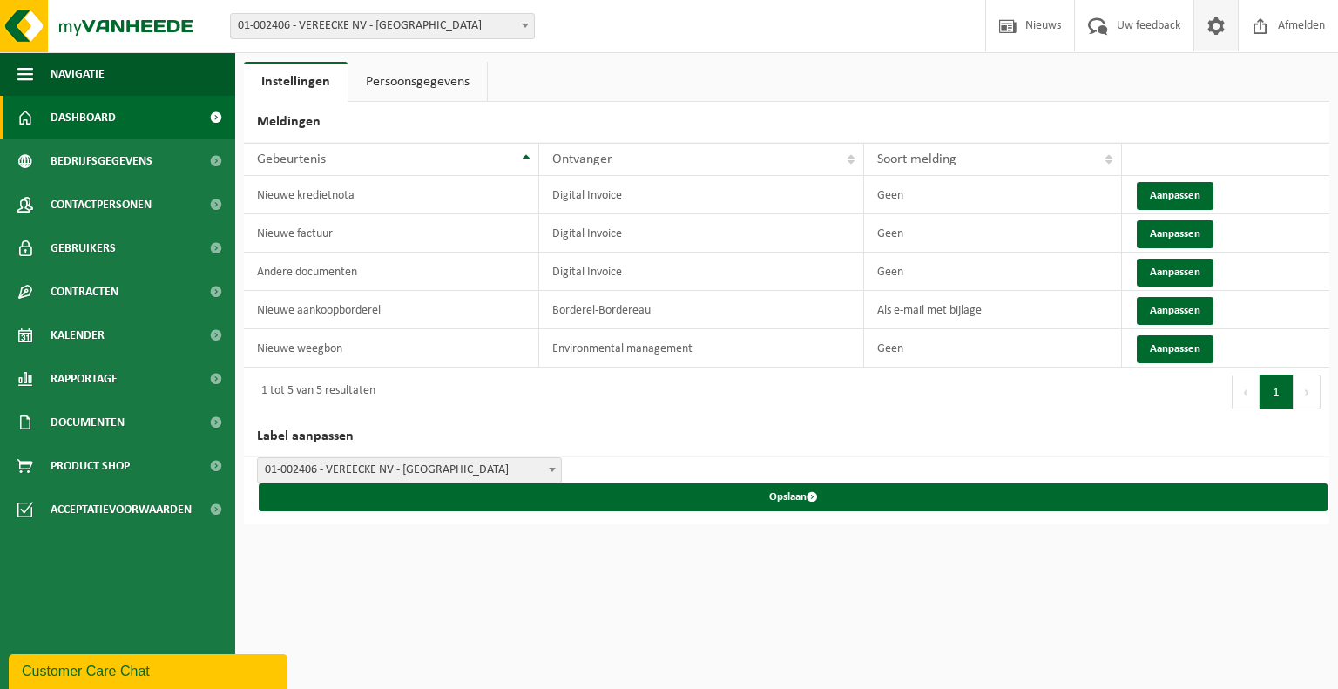
click at [108, 123] on span "Dashboard" at bounding box center [83, 118] width 65 height 44
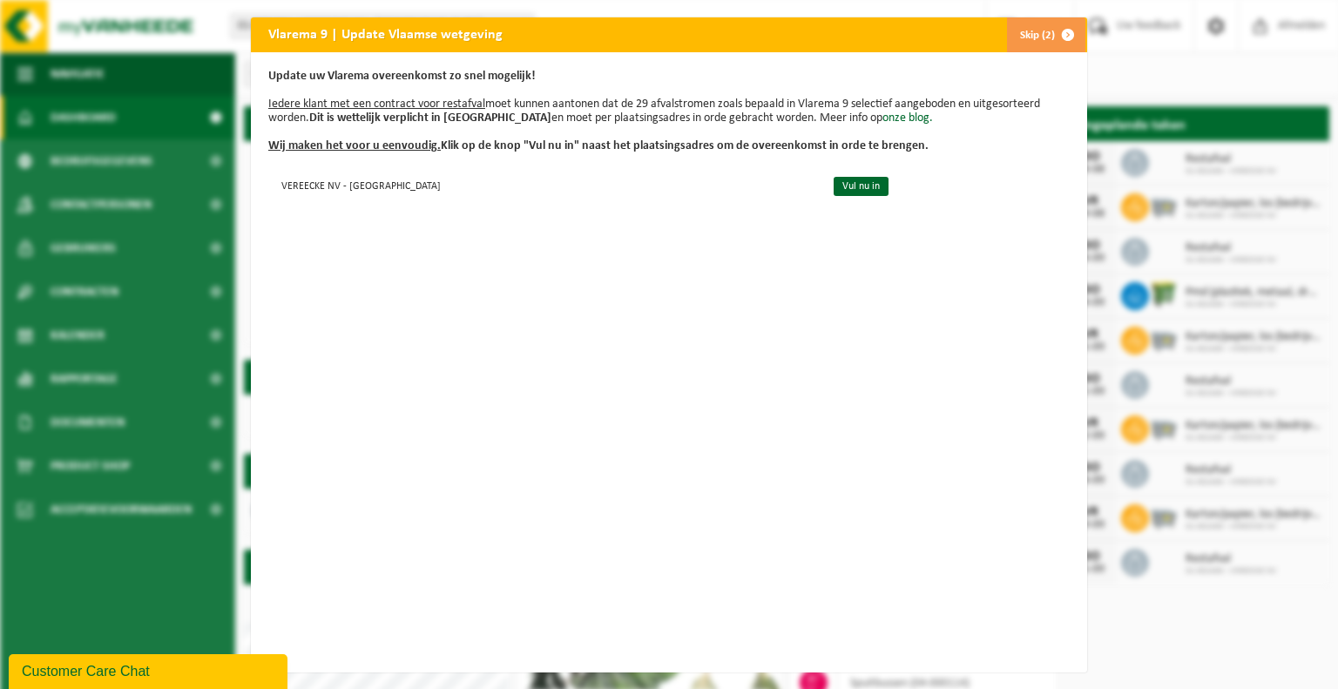
click at [1024, 37] on button "Skip (2)" at bounding box center [1045, 34] width 79 height 35
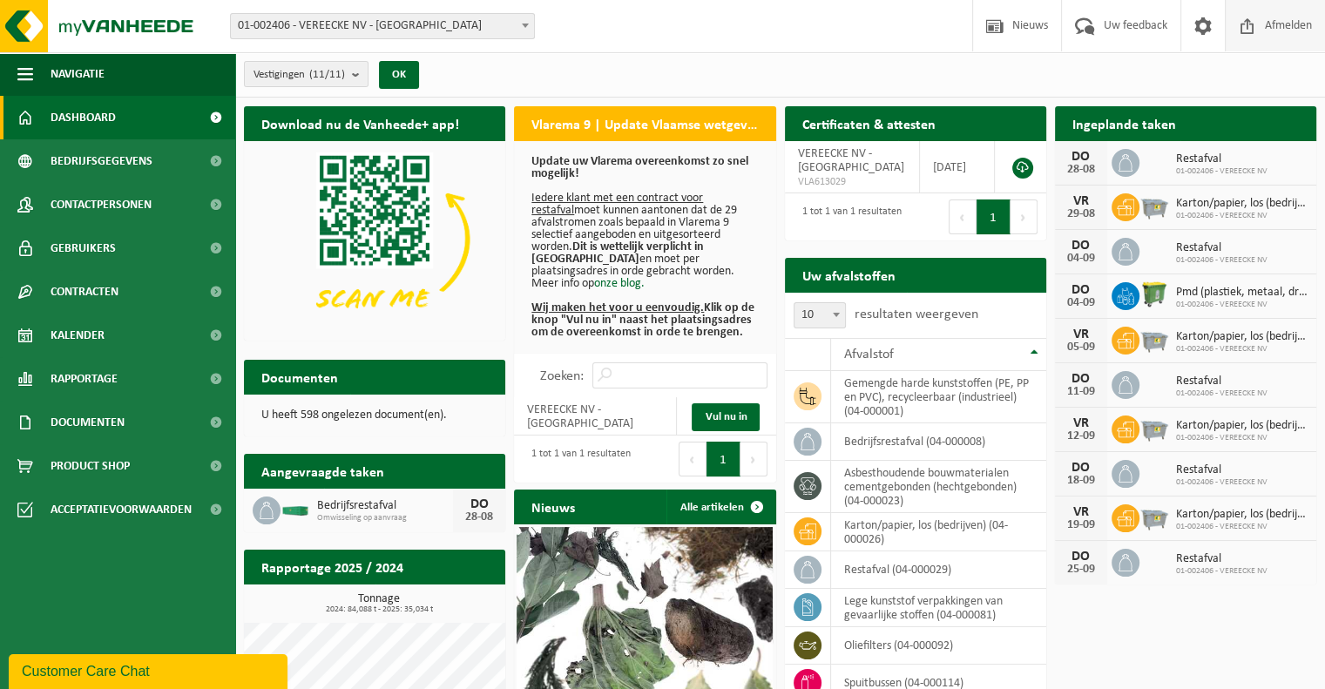
click at [1272, 22] on span "Afmelden" at bounding box center [1288, 25] width 56 height 51
